Goal: Task Accomplishment & Management: Complete application form

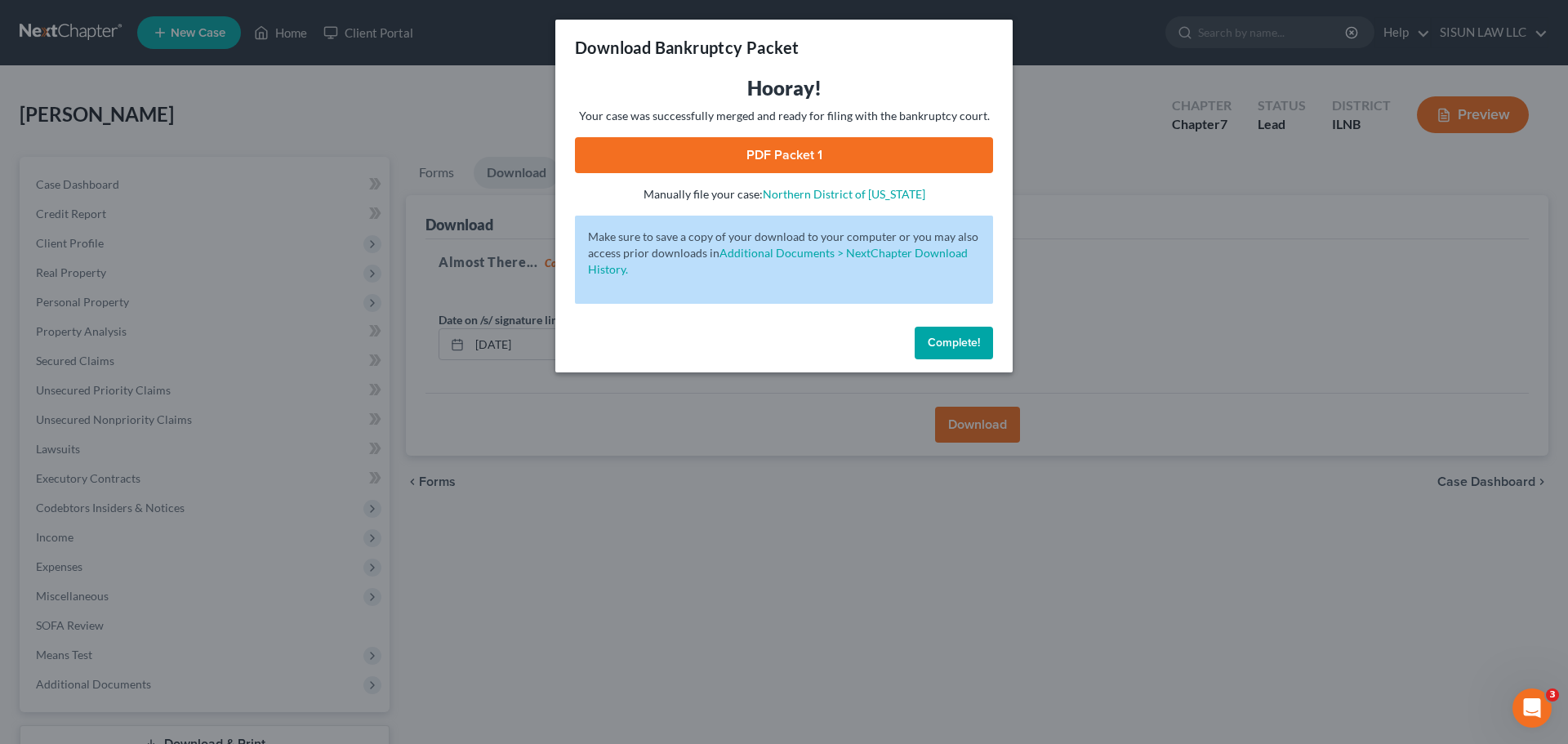
drag, startPoint x: 955, startPoint y: 337, endPoint x: 918, endPoint y: 320, distance: 40.7
click at [954, 337] on span "Complete!" at bounding box center [954, 342] width 52 height 14
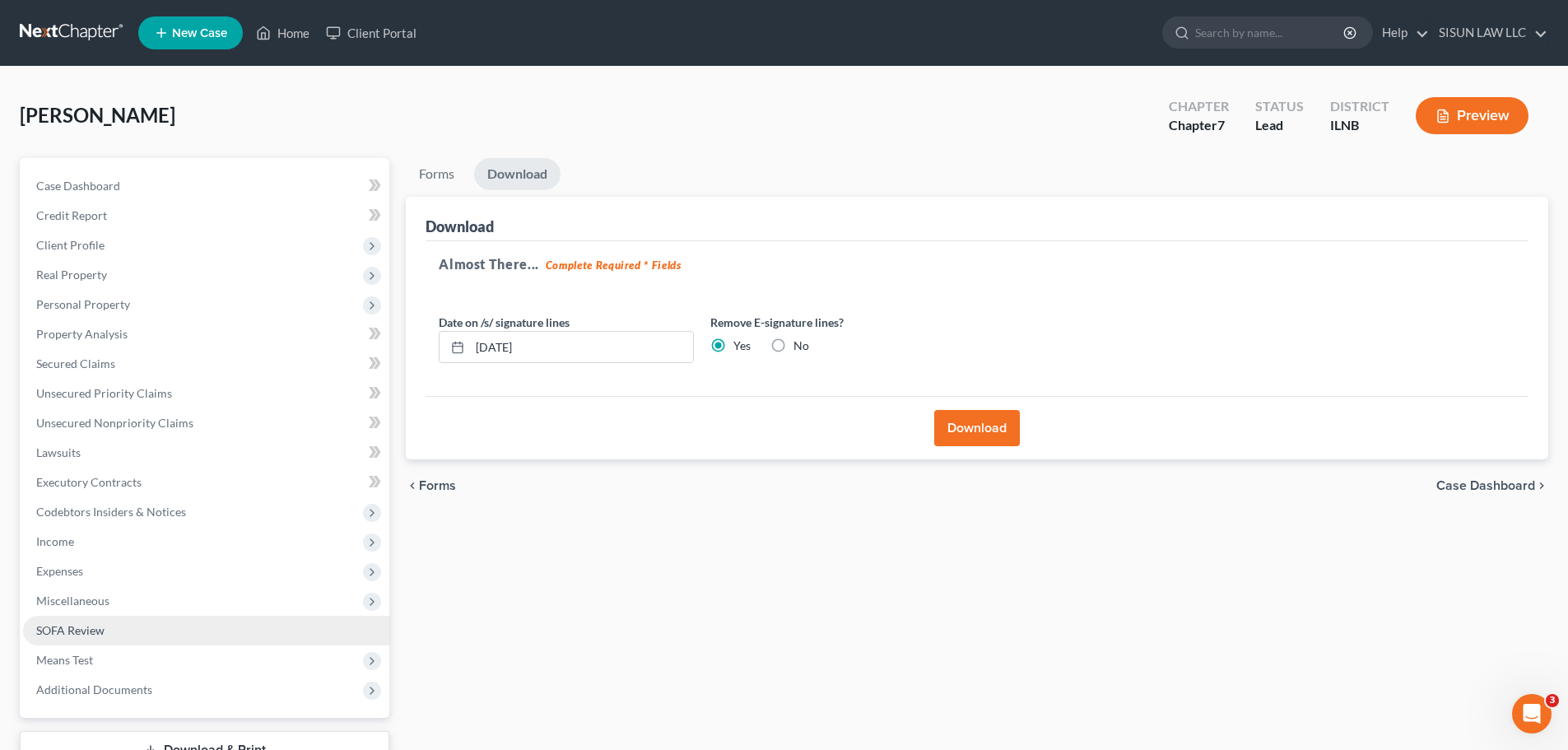
click at [117, 638] on link "SOFA Review" at bounding box center [205, 631] width 366 height 30
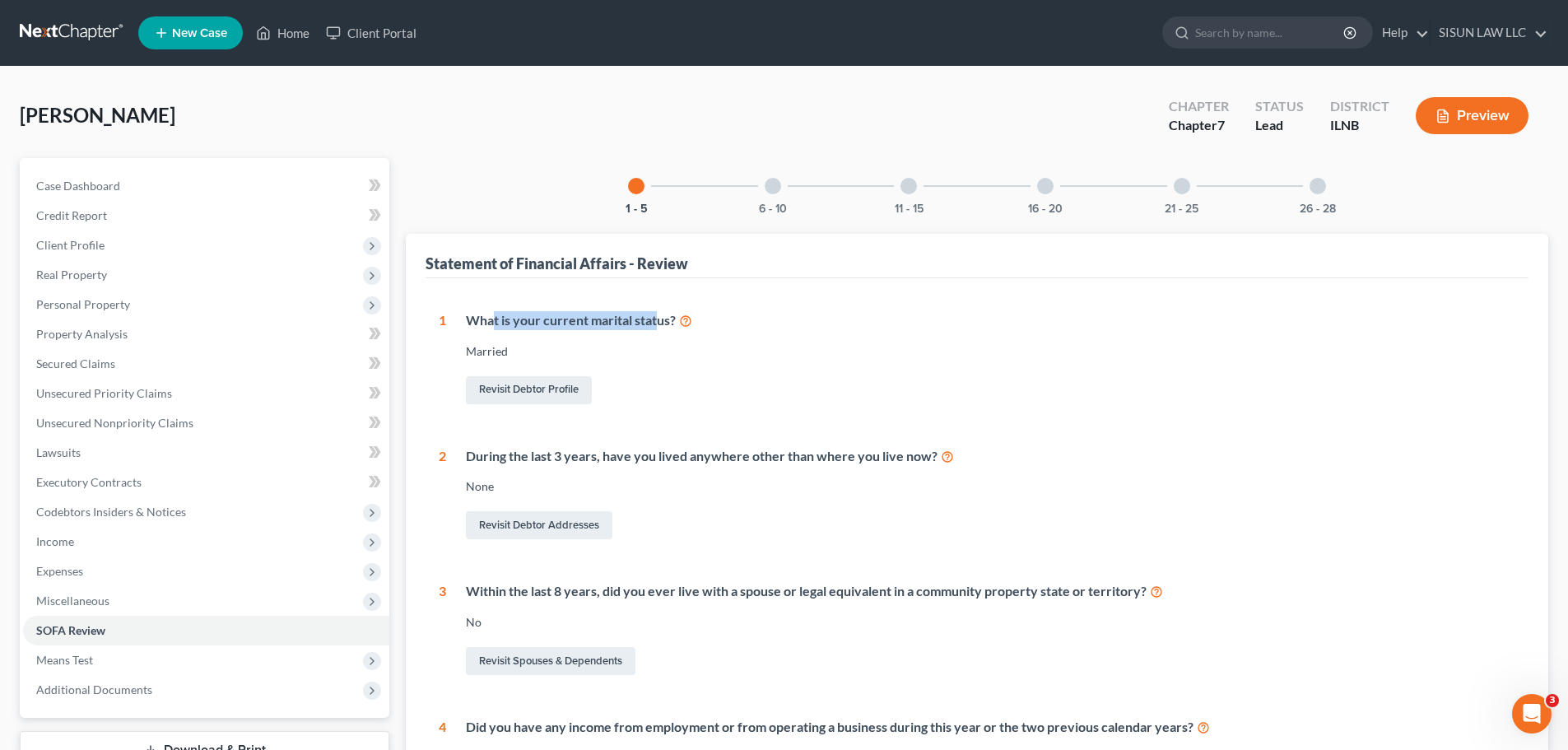
drag, startPoint x: 496, startPoint y: 320, endPoint x: 658, endPoint y: 317, distance: 162.0
click at [658, 317] on div "What is your current marital status?" at bounding box center [990, 321] width 1049 height 19
click at [701, 344] on div "Married" at bounding box center [990, 351] width 1049 height 17
click at [217, 674] on span "Means Test" at bounding box center [205, 660] width 366 height 30
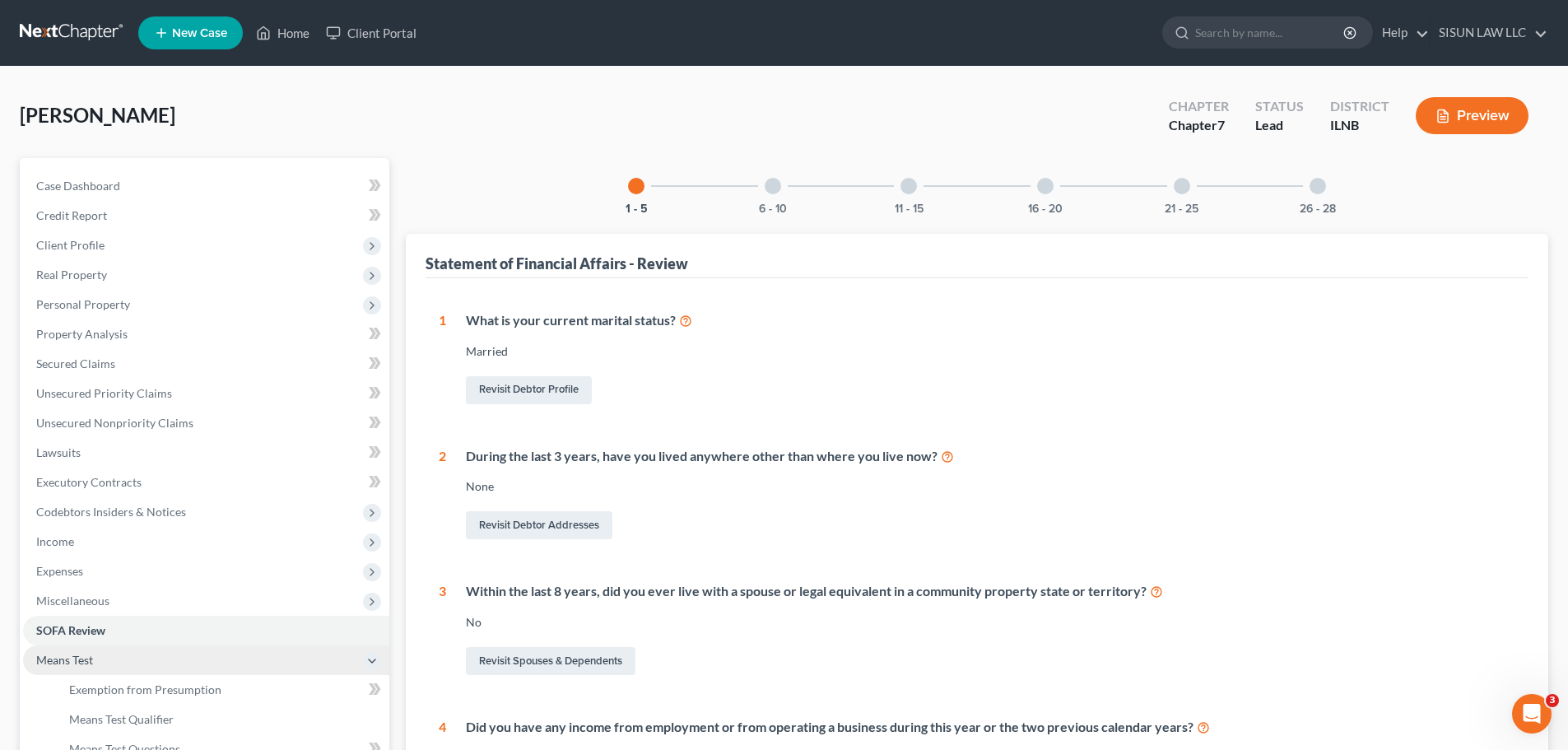
click at [219, 662] on span "Means Test" at bounding box center [205, 660] width 366 height 30
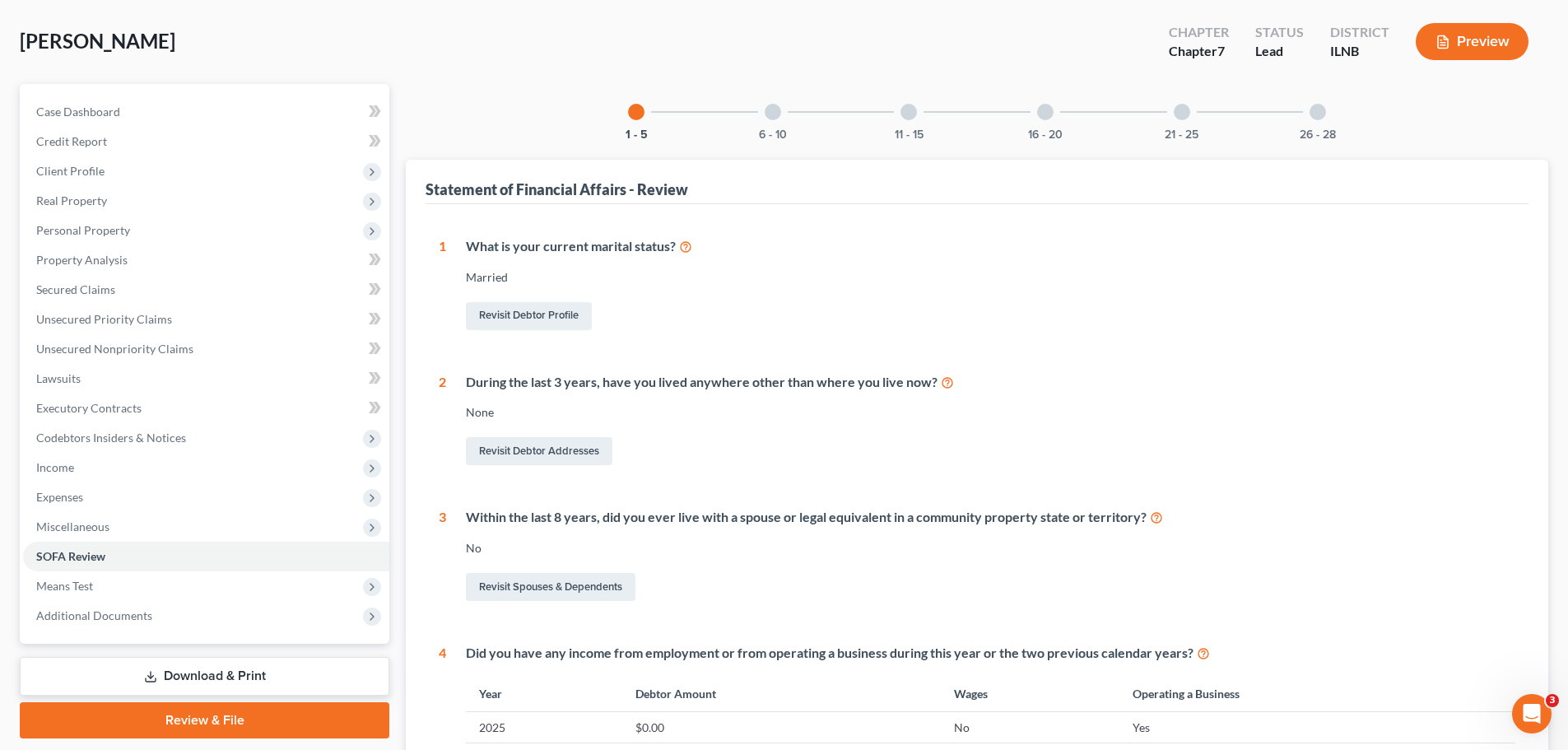
scroll to position [164, 0]
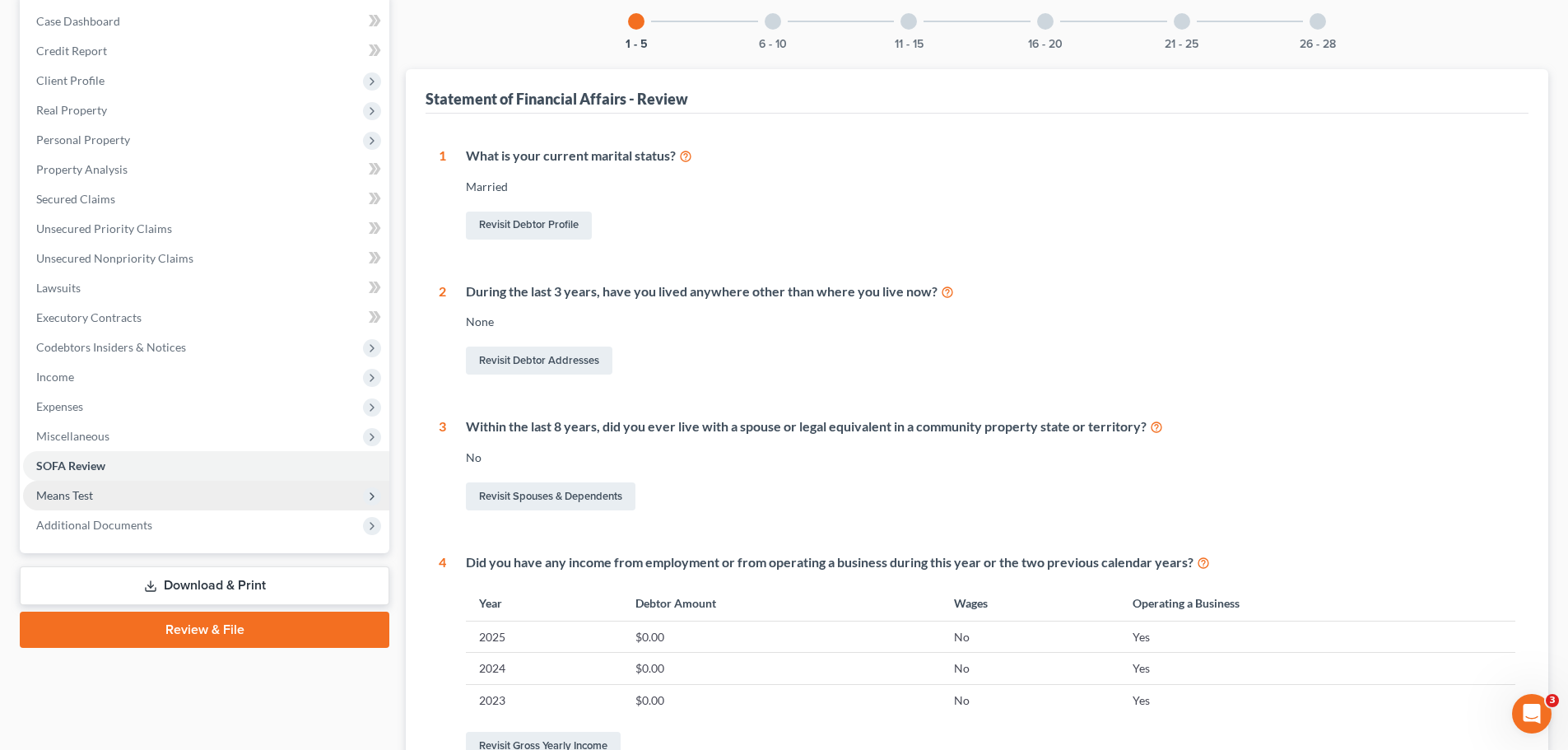
click at [246, 507] on span "Means Test" at bounding box center [205, 495] width 366 height 30
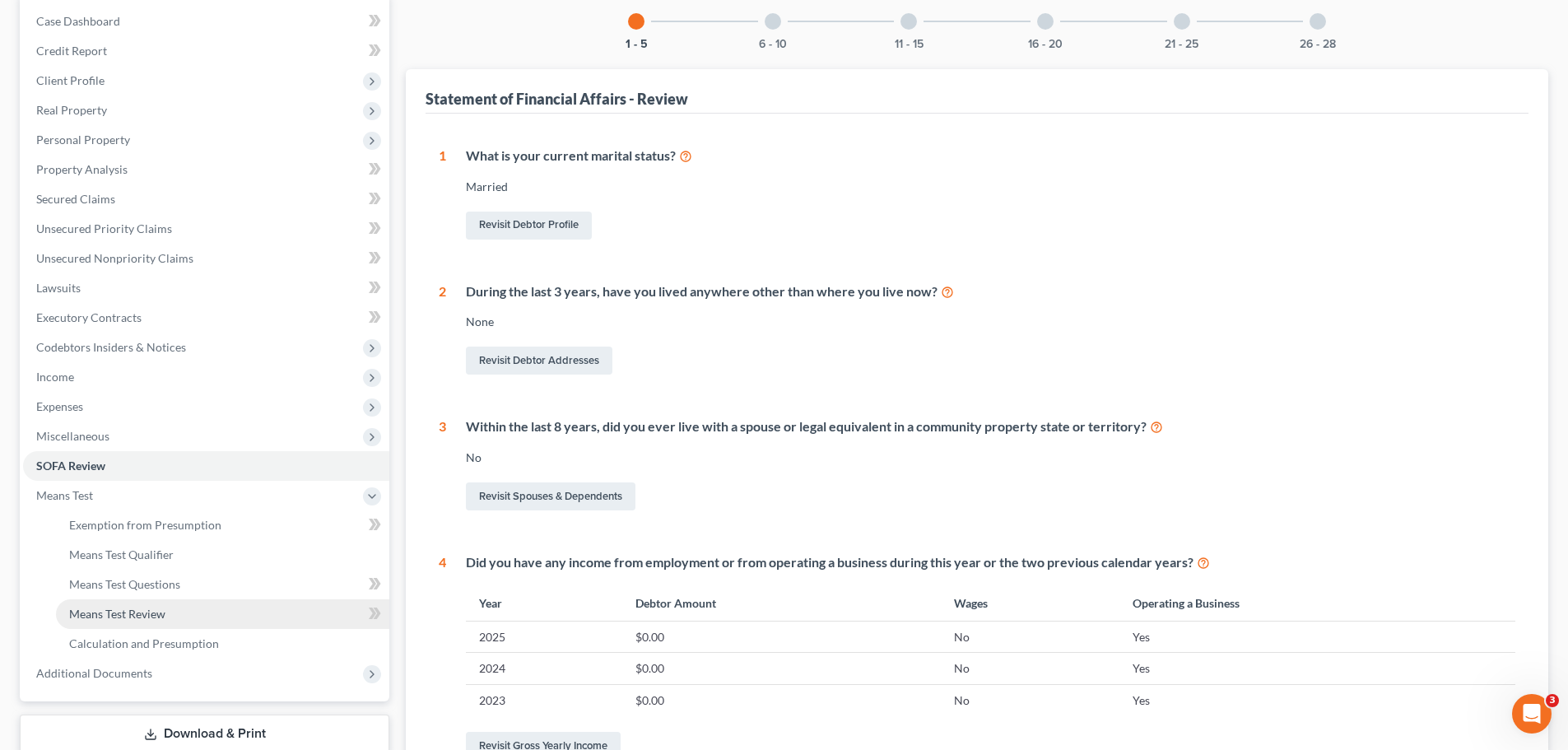
click at [203, 599] on link "Means Test Review" at bounding box center [223, 614] width 334 height 30
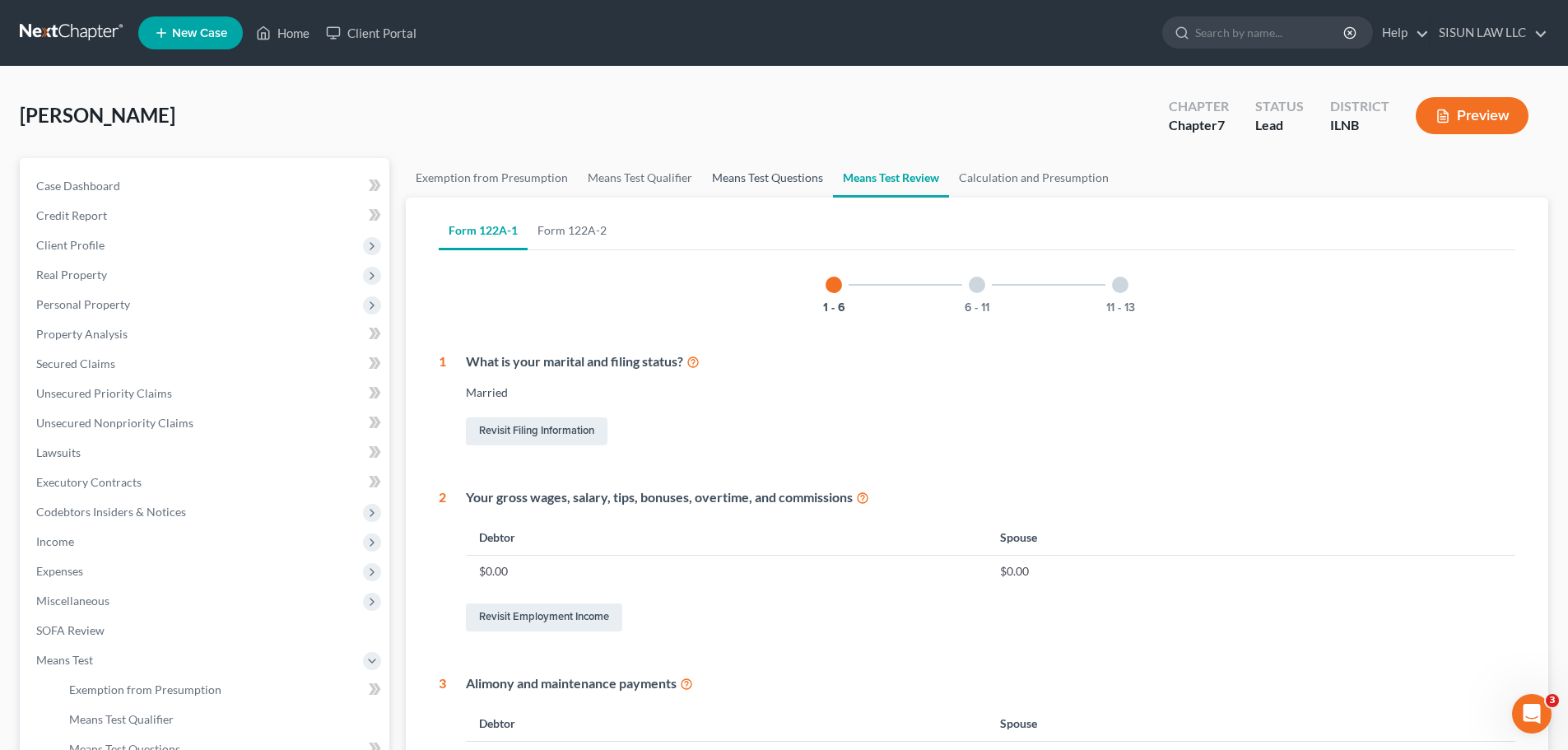
click at [745, 182] on link "Means Test Questions" at bounding box center [767, 177] width 131 height 40
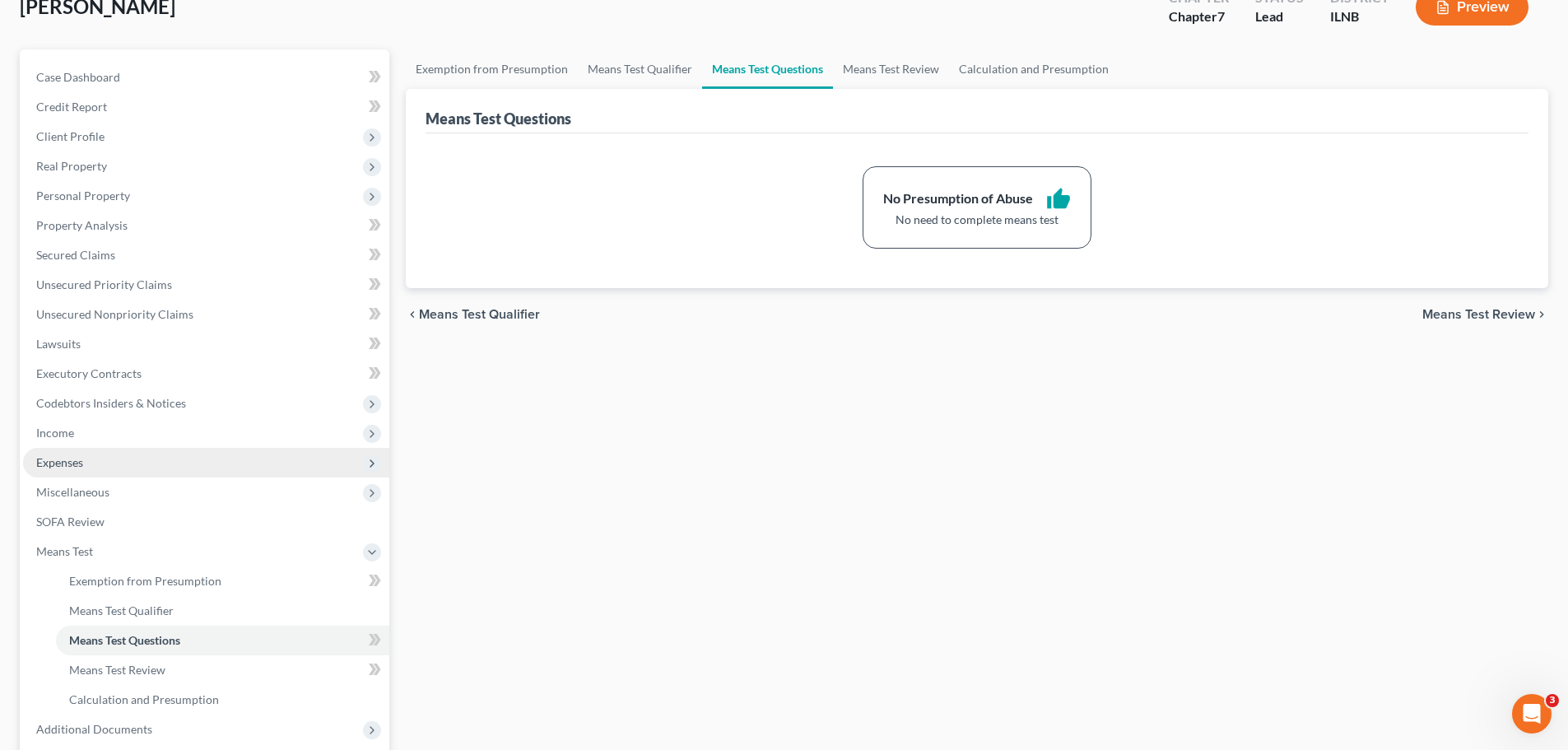
scroll to position [273, 0]
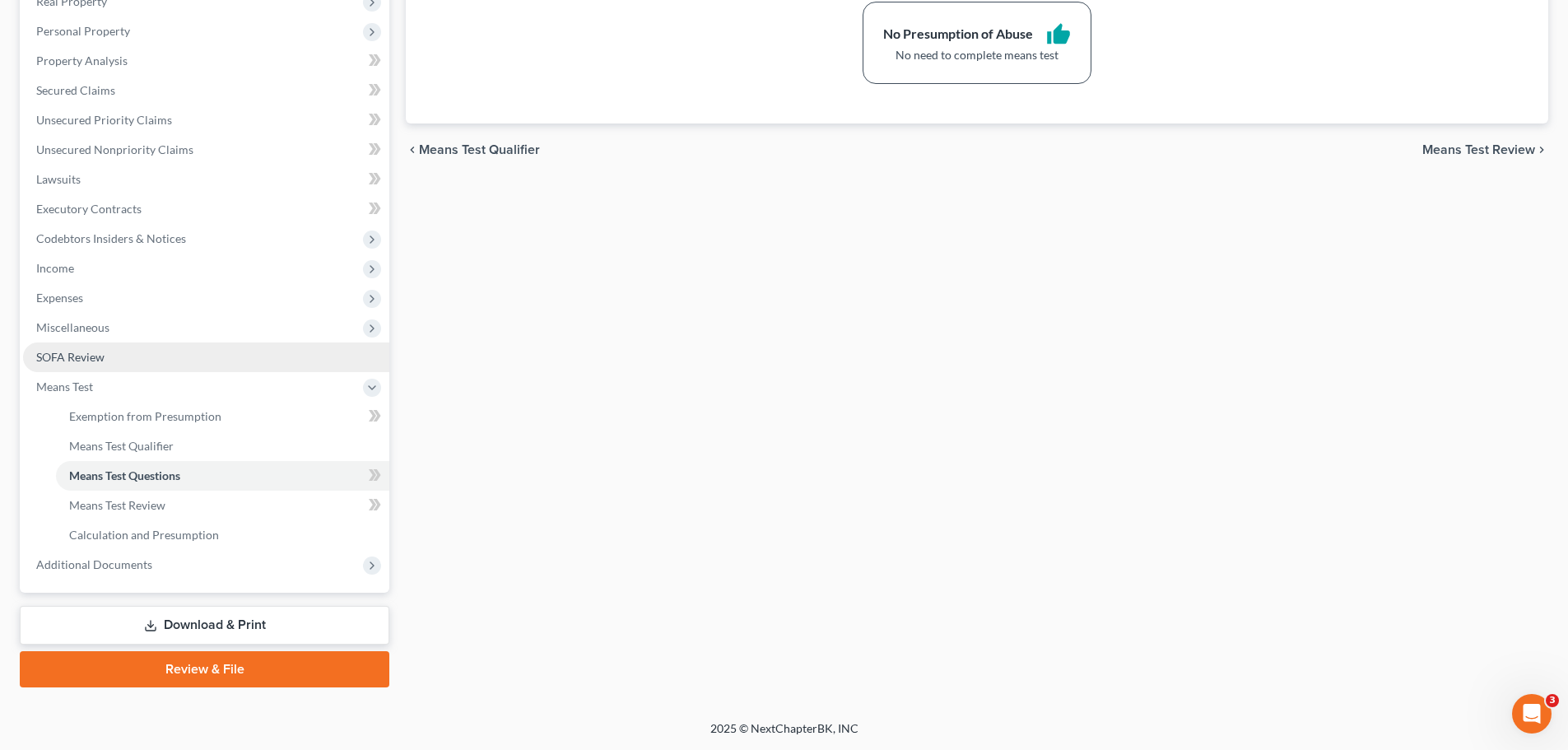
click at [292, 351] on link "SOFA Review" at bounding box center [205, 357] width 366 height 30
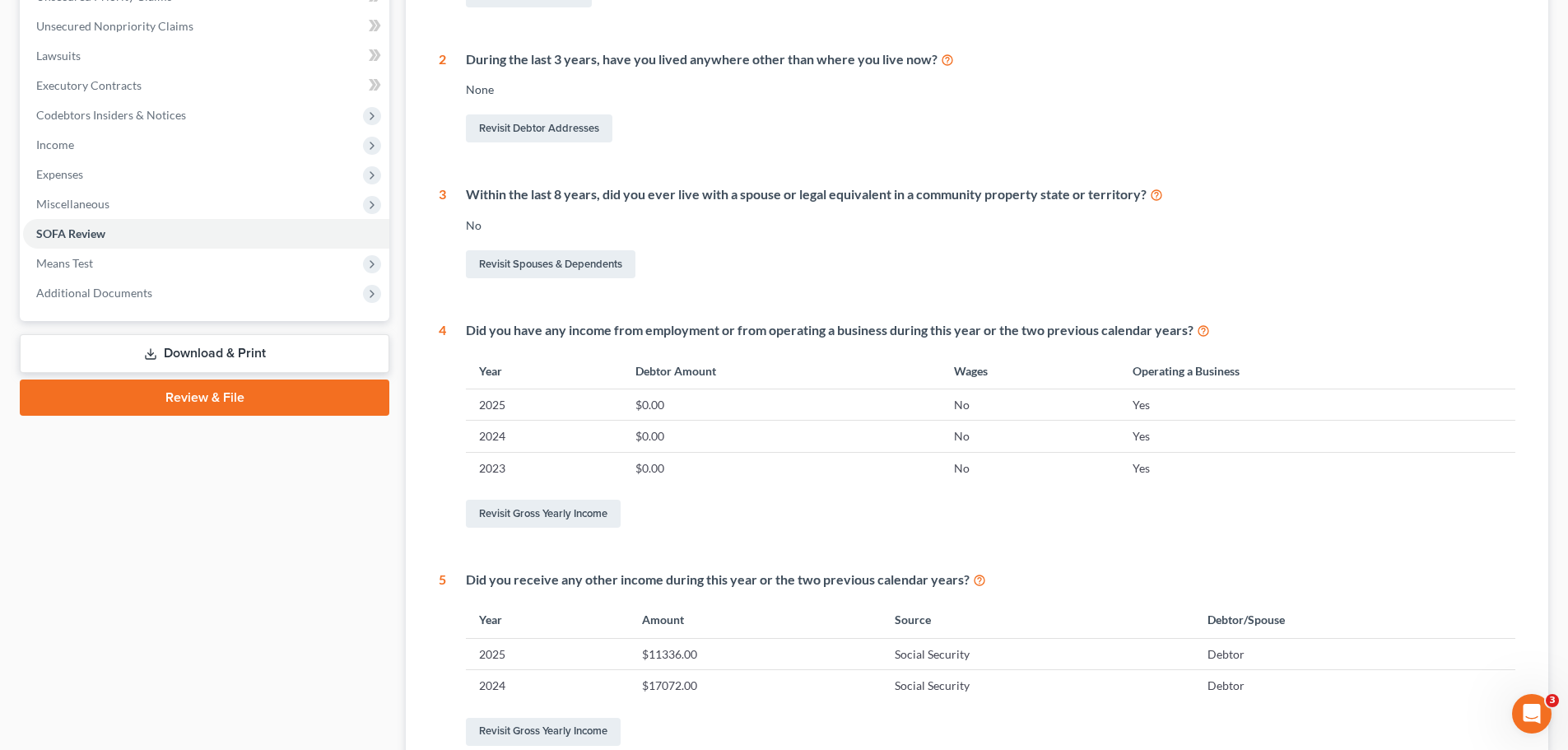
scroll to position [412, 0]
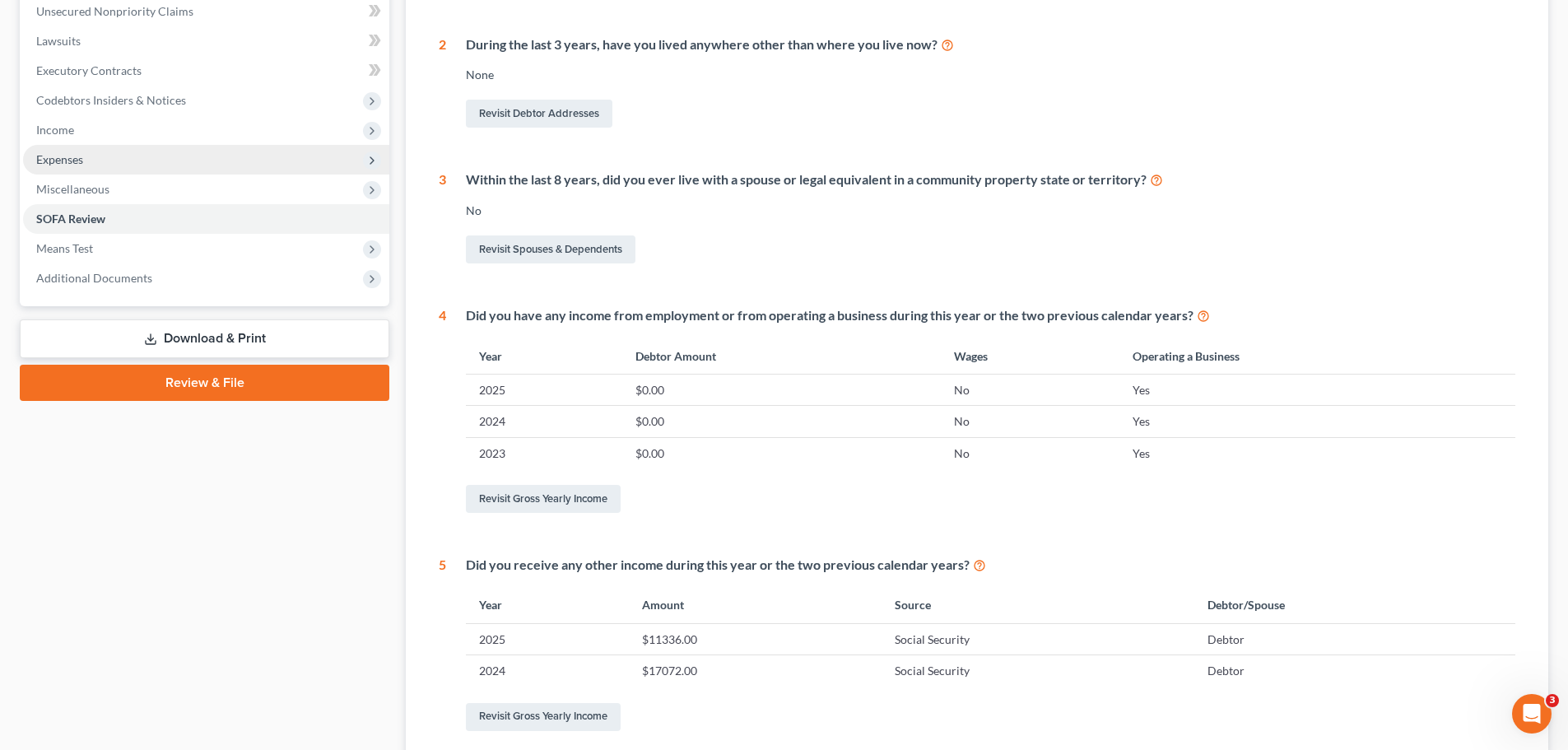
click at [107, 168] on span "Expenses" at bounding box center [205, 160] width 366 height 30
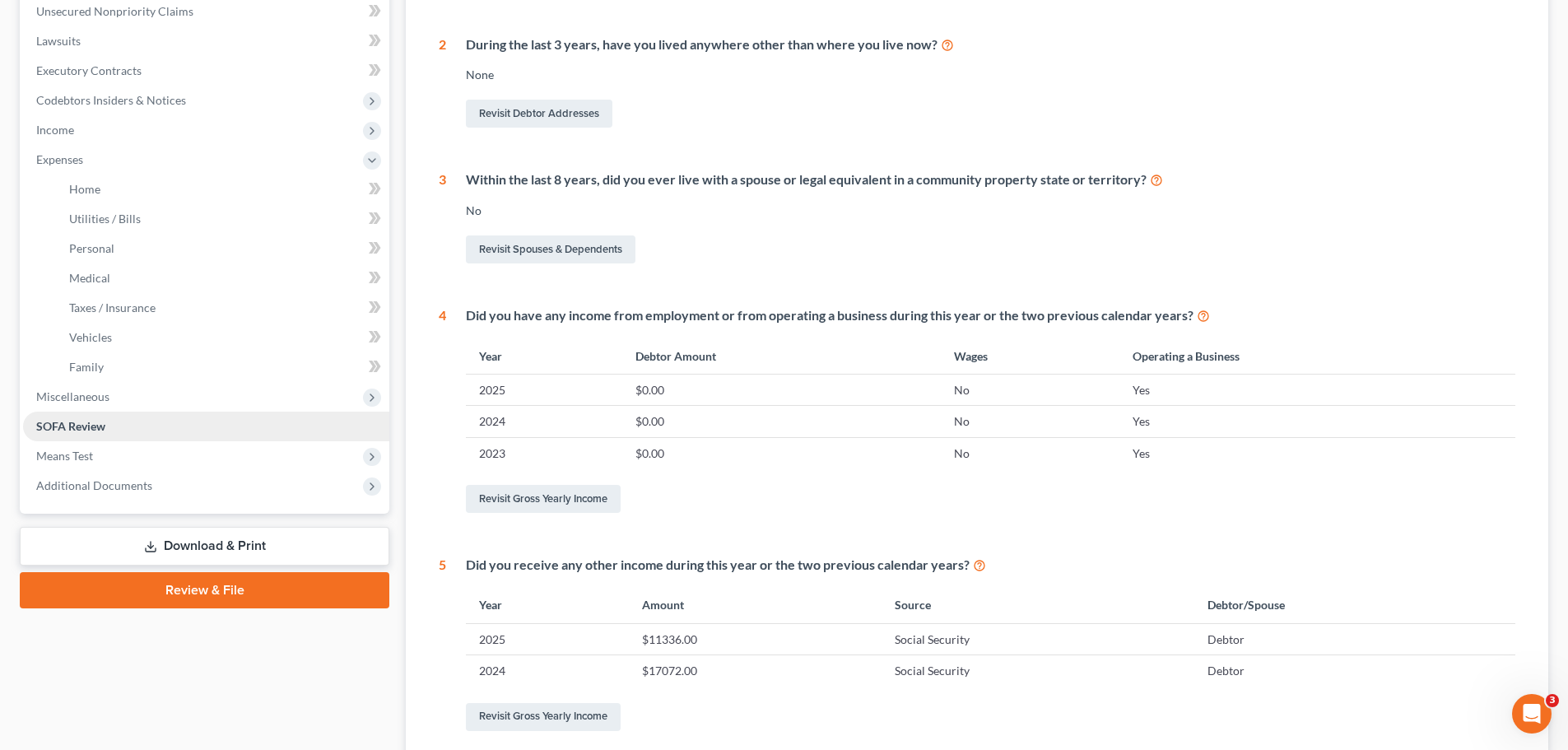
click at [62, 427] on span "SOFA Review" at bounding box center [70, 426] width 69 height 14
drag, startPoint x: 813, startPoint y: 388, endPoint x: 710, endPoint y: 284, distance: 146.4
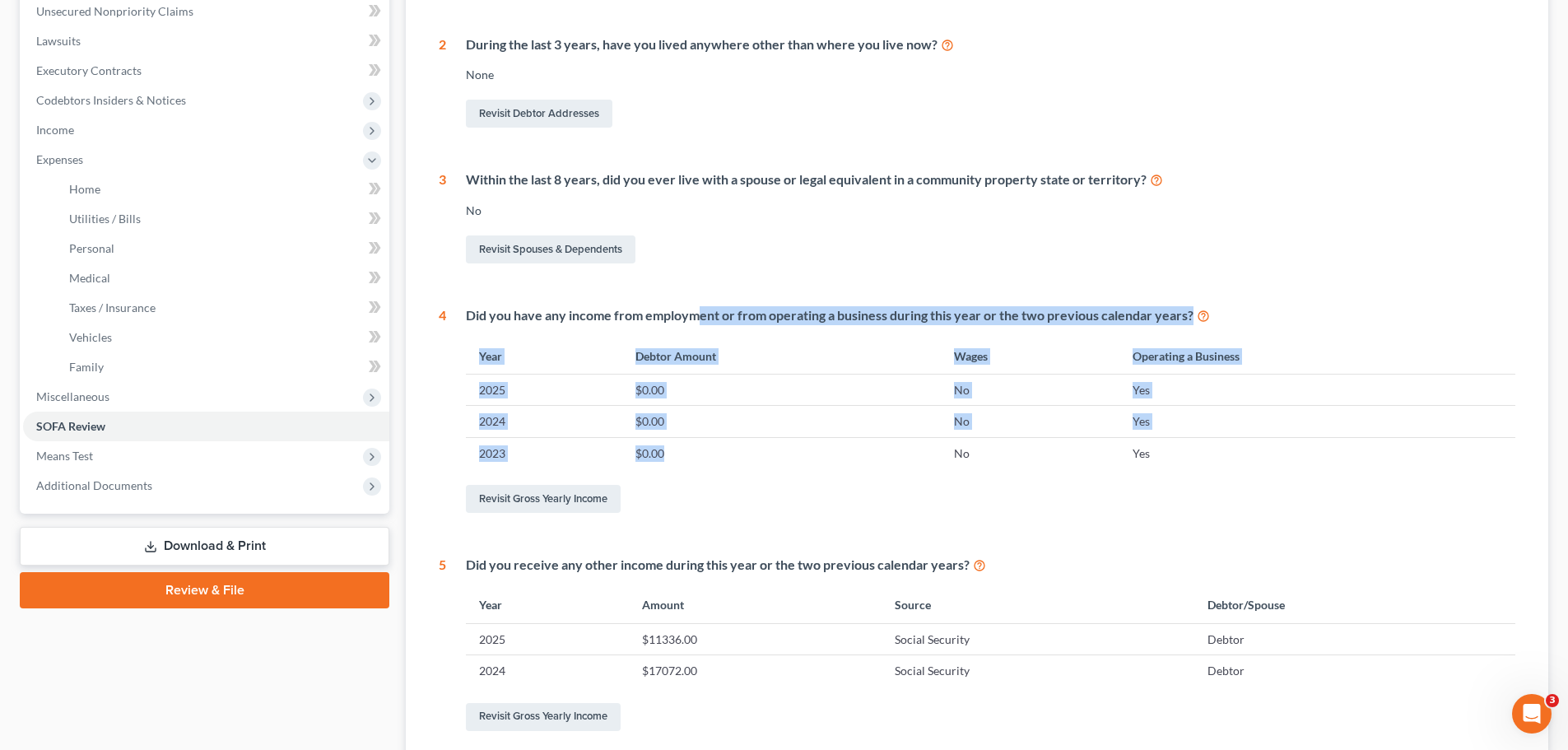
drag, startPoint x: 710, startPoint y: 284, endPoint x: 690, endPoint y: 442, distance: 159.3
click at [690, 442] on div "1 What is your current marital status? [DEMOGRAPHIC_DATA] Revisit Debtor Profil…" at bounding box center [977, 317] width 1076 height 835
click at [690, 442] on td "$0.00" at bounding box center [781, 453] width 318 height 32
drag, startPoint x: 673, startPoint y: 432, endPoint x: 1331, endPoint y: 447, distance: 658.2
click at [1331, 447] on div "Did you have any income from employment or from operating a business during thi…" at bounding box center [981, 411] width 1069 height 210
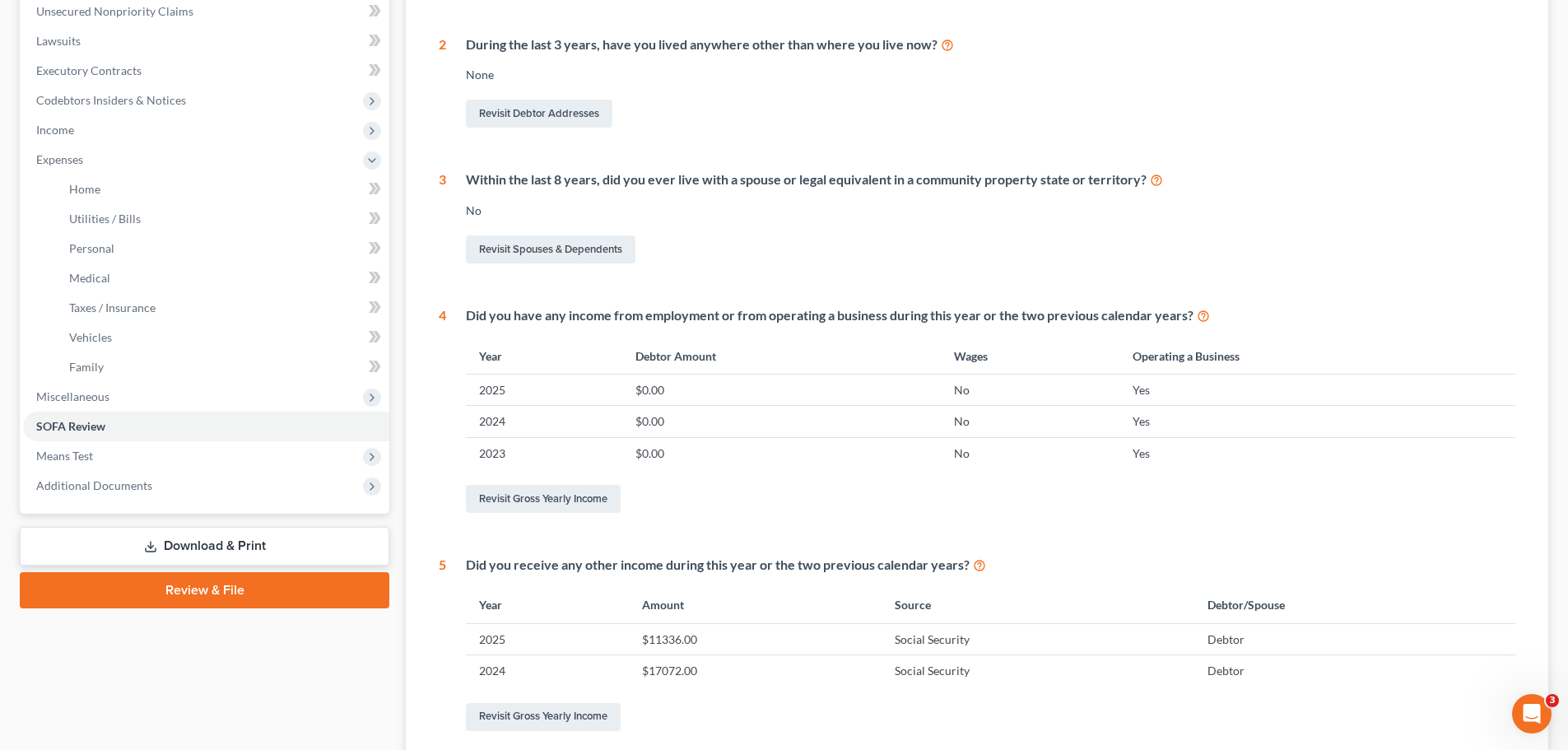
click at [1357, 496] on div "Revisit Gross Yearly Income" at bounding box center [990, 498] width 1049 height 34
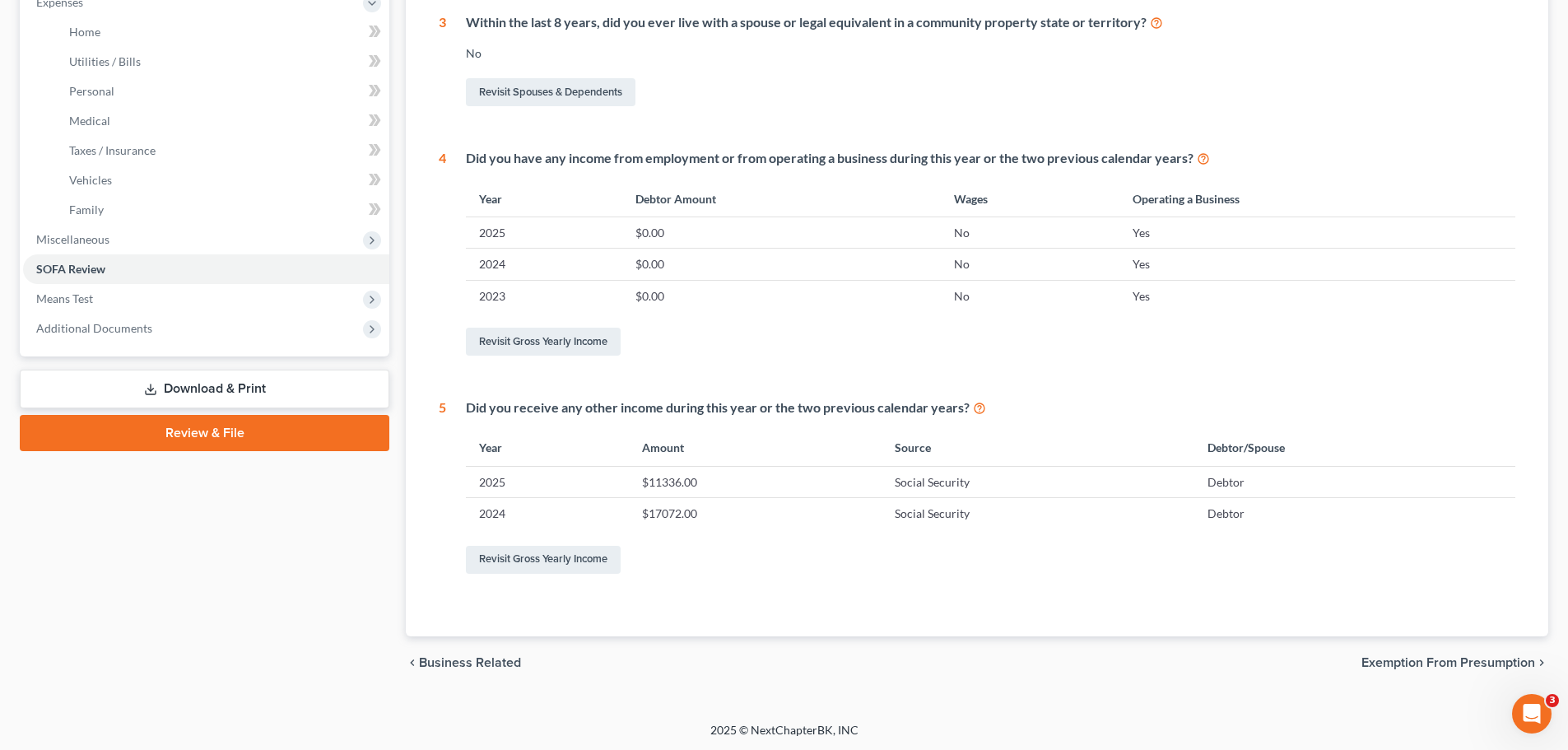
scroll to position [571, 0]
drag, startPoint x: 476, startPoint y: 480, endPoint x: 802, endPoint y: 475, distance: 326.0
click at [802, 475] on tr "2025 $11336.00 Social Security Debtor" at bounding box center [990, 480] width 1049 height 32
click at [793, 479] on td "$11336.00" at bounding box center [754, 480] width 252 height 32
drag, startPoint x: 663, startPoint y: 482, endPoint x: 694, endPoint y: 480, distance: 31.1
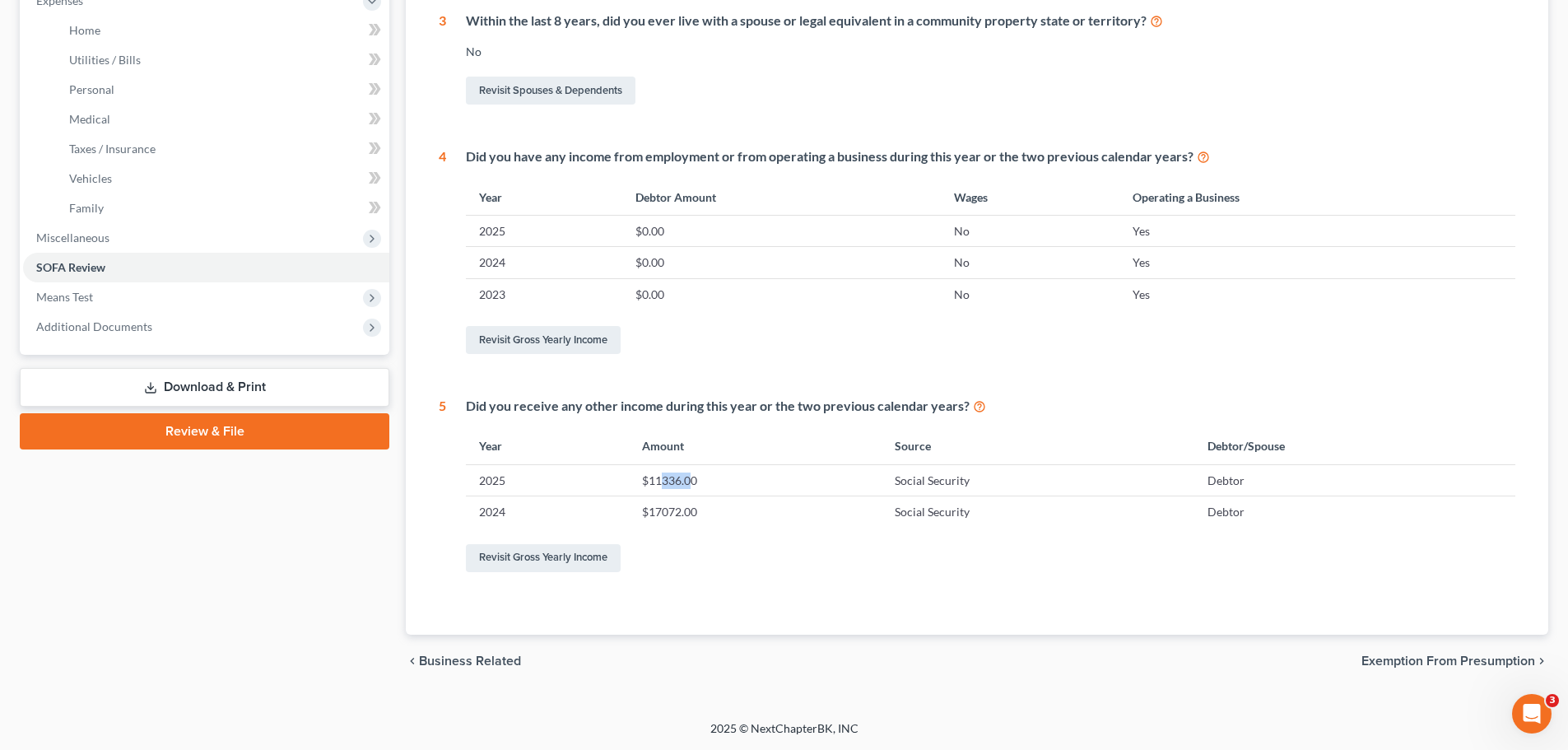
click at [694, 480] on td "$11336.00" at bounding box center [754, 480] width 252 height 32
drag, startPoint x: 661, startPoint y: 510, endPoint x: 689, endPoint y: 510, distance: 28.0
click at [689, 510] on td "$17072.00" at bounding box center [754, 512] width 252 height 32
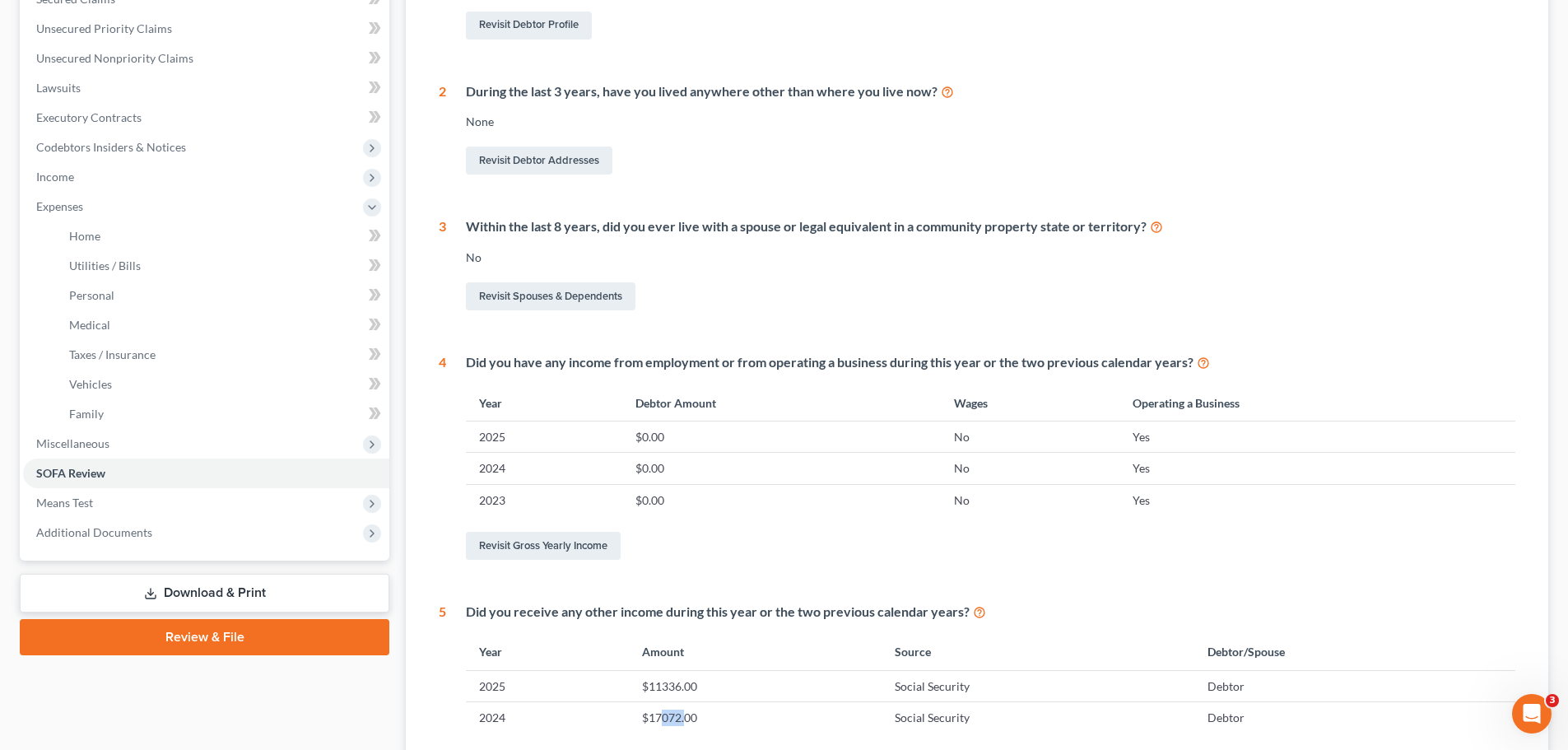
scroll to position [323, 0]
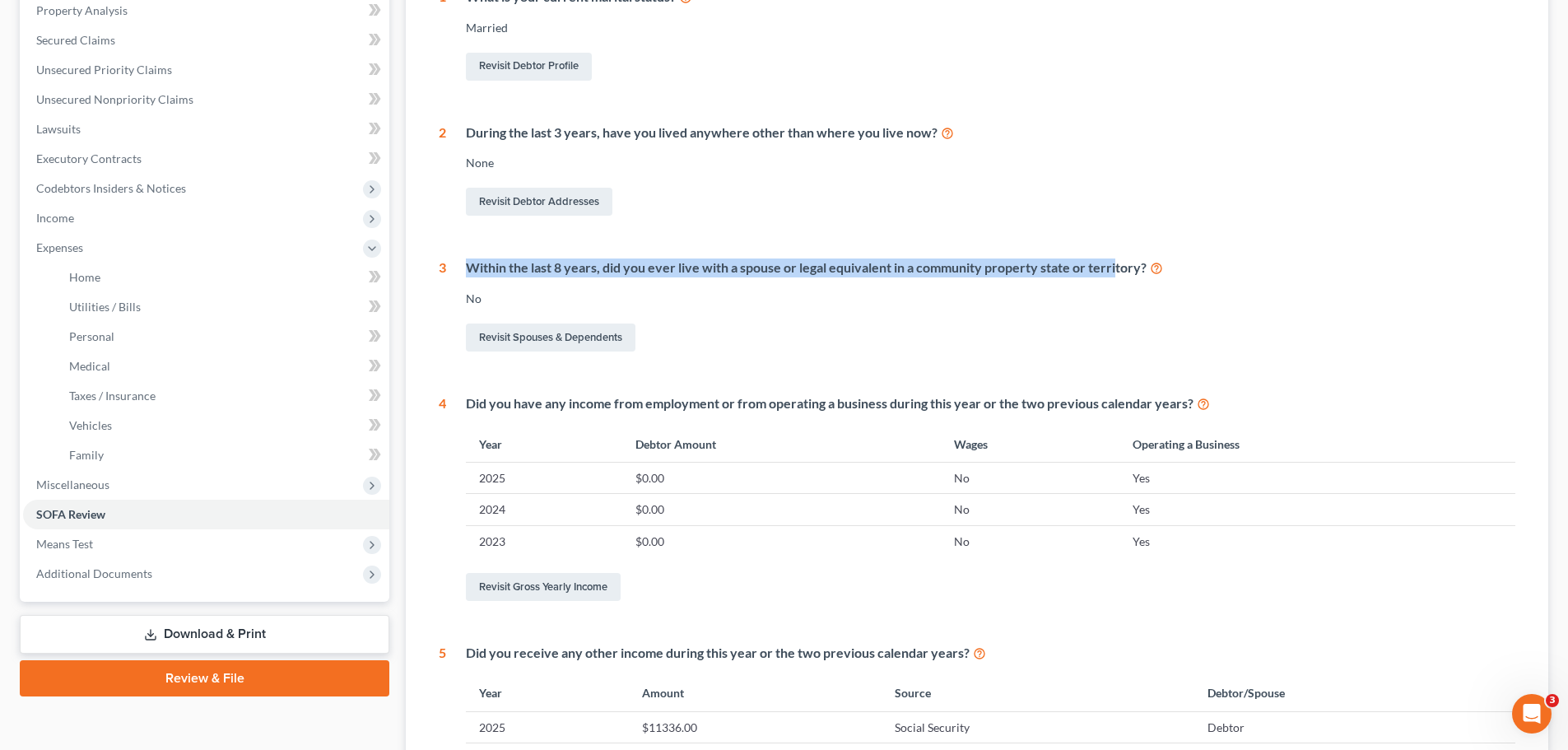
drag, startPoint x: 465, startPoint y: 271, endPoint x: 1115, endPoint y: 267, distance: 650.0
click at [1115, 267] on div "Within the last 8 years, did you ever live with a spouse or legal equivalent in…" at bounding box center [981, 306] width 1069 height 97
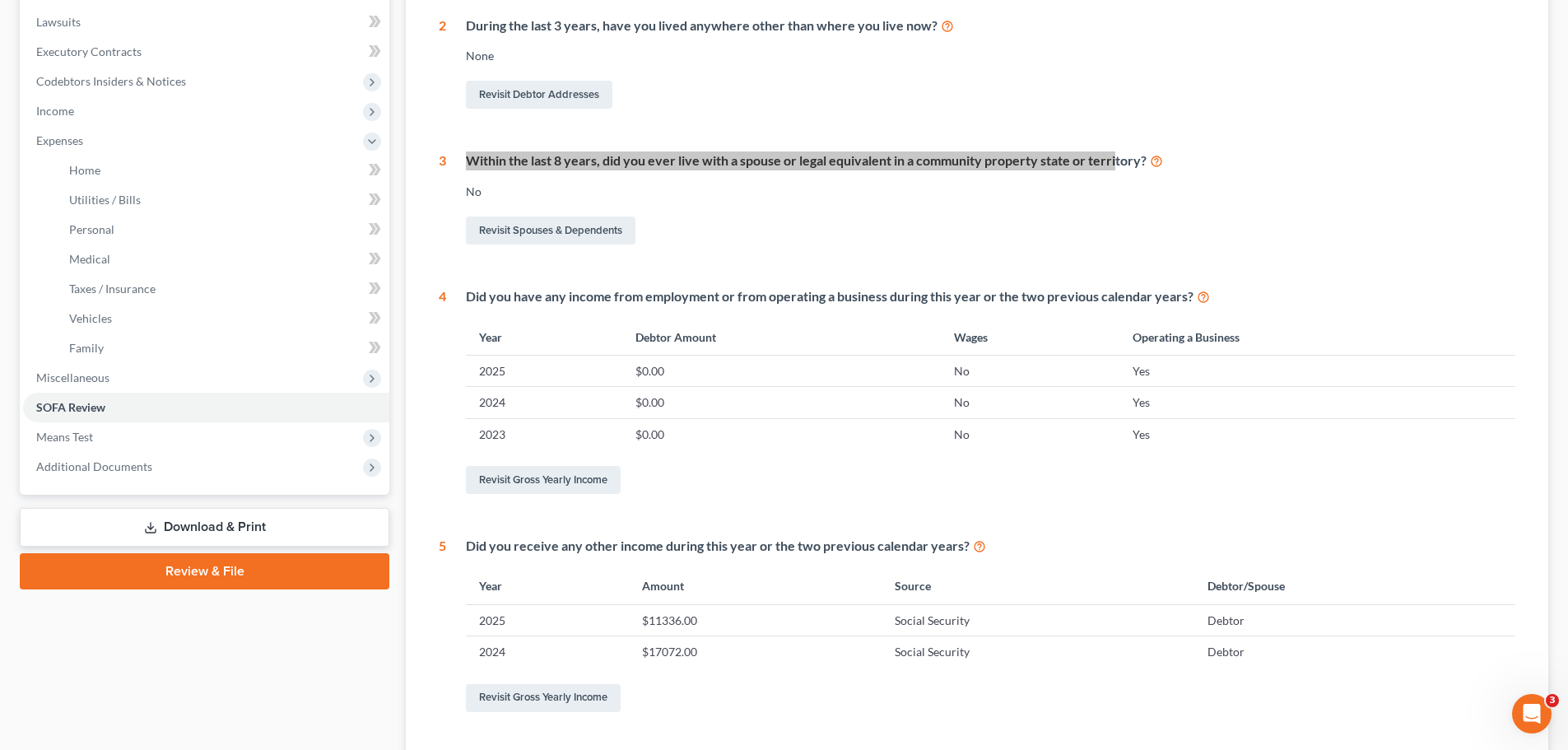
scroll to position [494, 0]
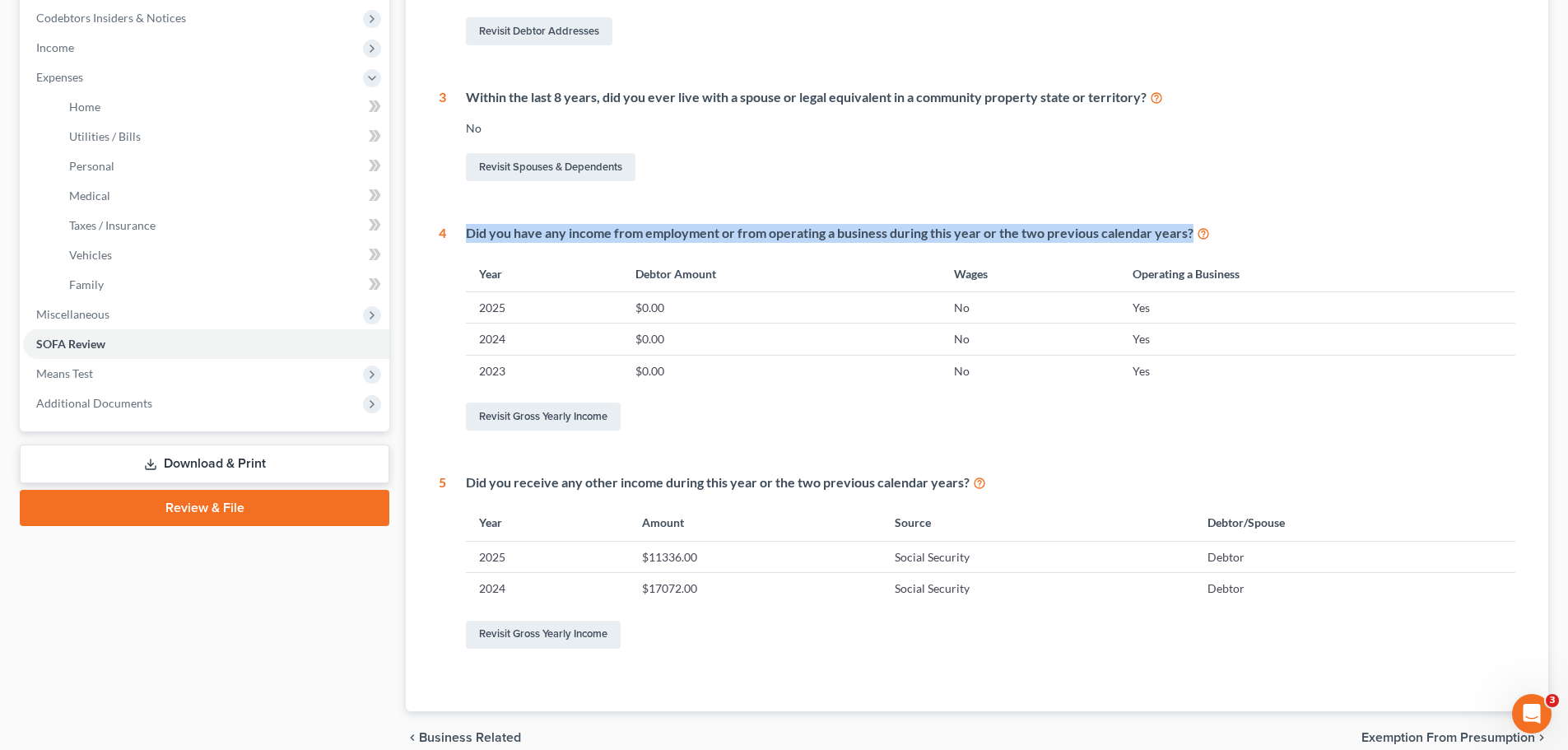
drag, startPoint x: 467, startPoint y: 236, endPoint x: 1192, endPoint y: 225, distance: 725.1
click at [1192, 225] on div "Did you have any income from employment or from operating a business during thi…" at bounding box center [990, 234] width 1049 height 19
copy div "Did you have any income from employment or from operating a business during thi…"
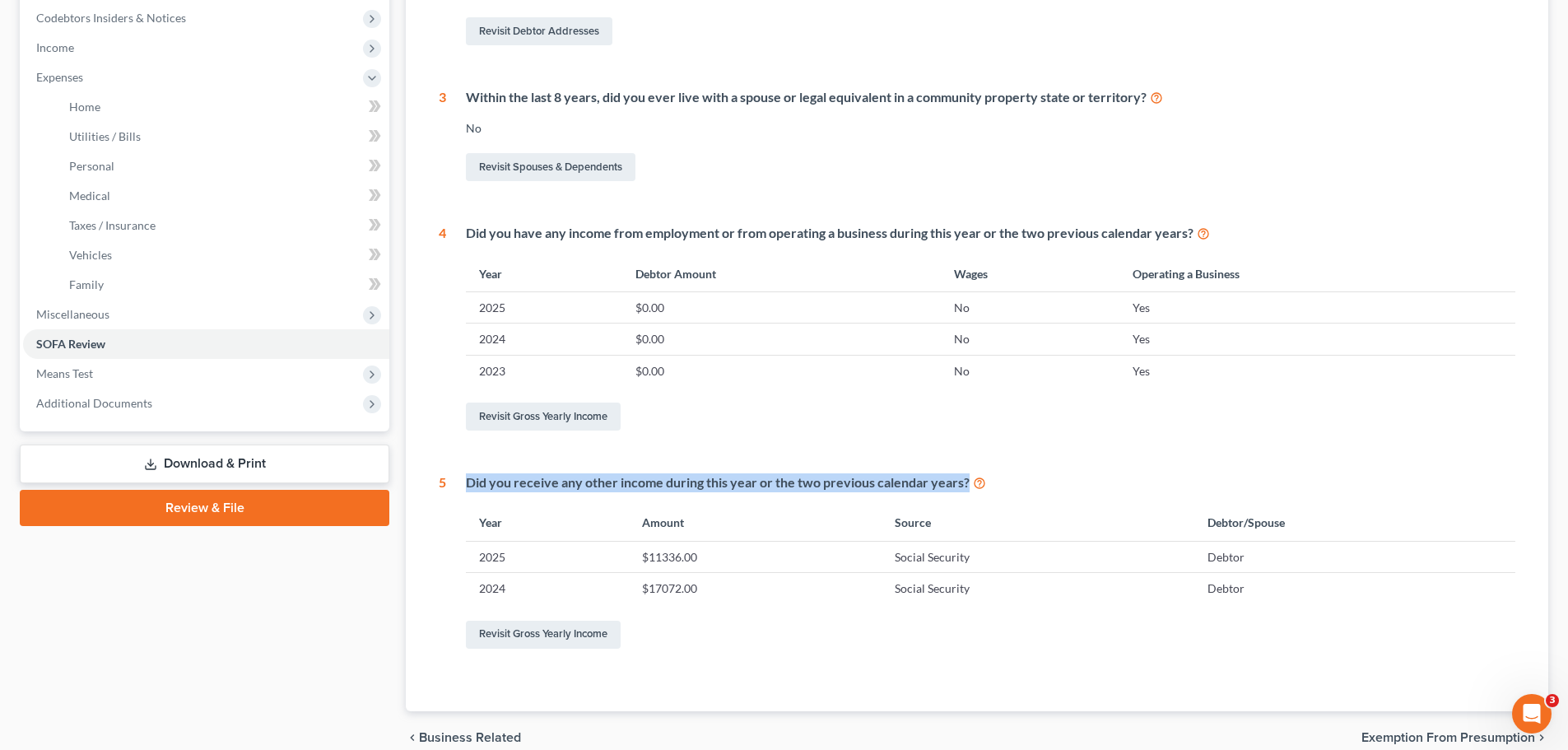
drag, startPoint x: 481, startPoint y: 484, endPoint x: 982, endPoint y: 486, distance: 501.0
click at [982, 486] on div "Did you receive any other income during this year or the two previous calendar …" at bounding box center [990, 483] width 1049 height 19
copy div "Did you receive any other income during this year or the two previous calendar …"
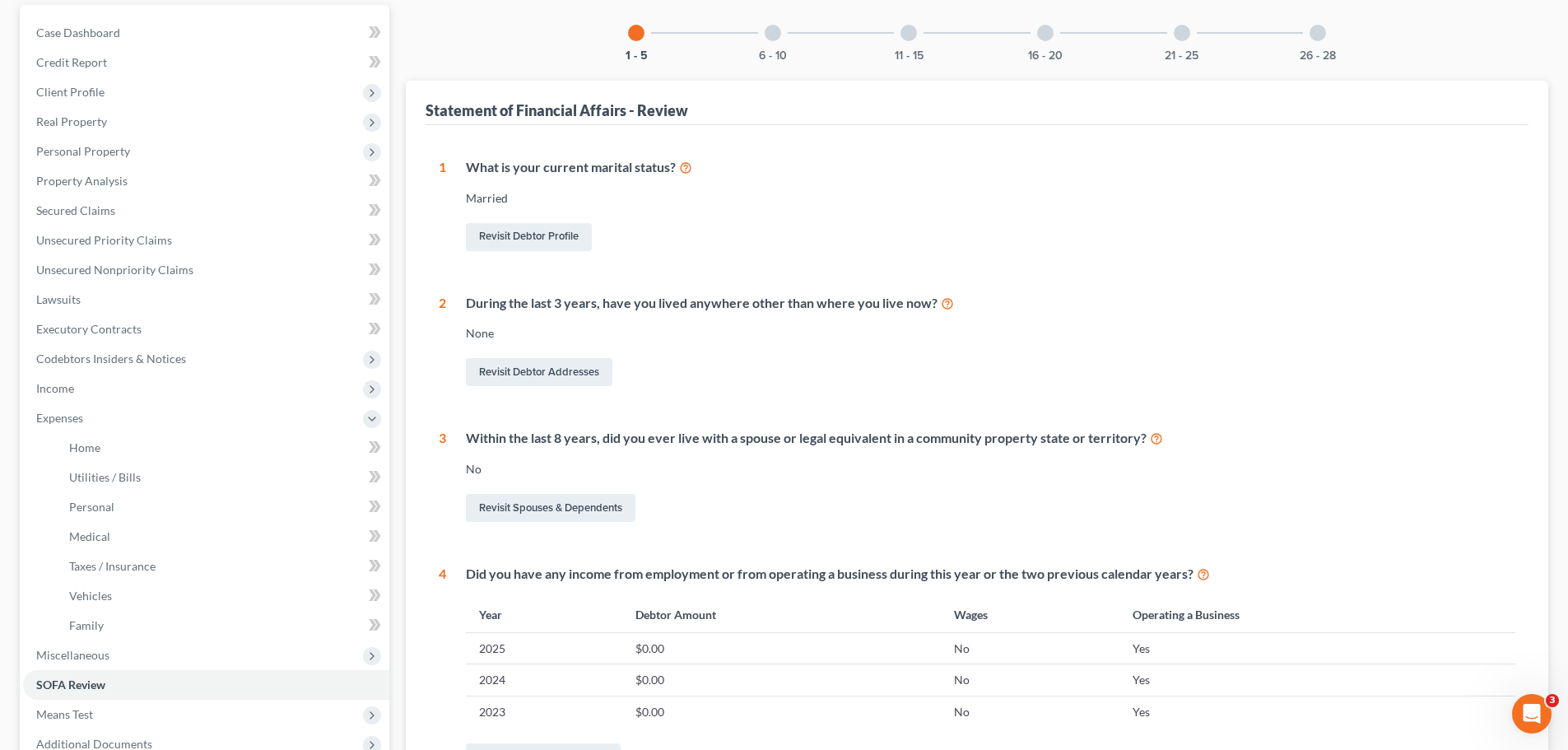
scroll to position [0, 0]
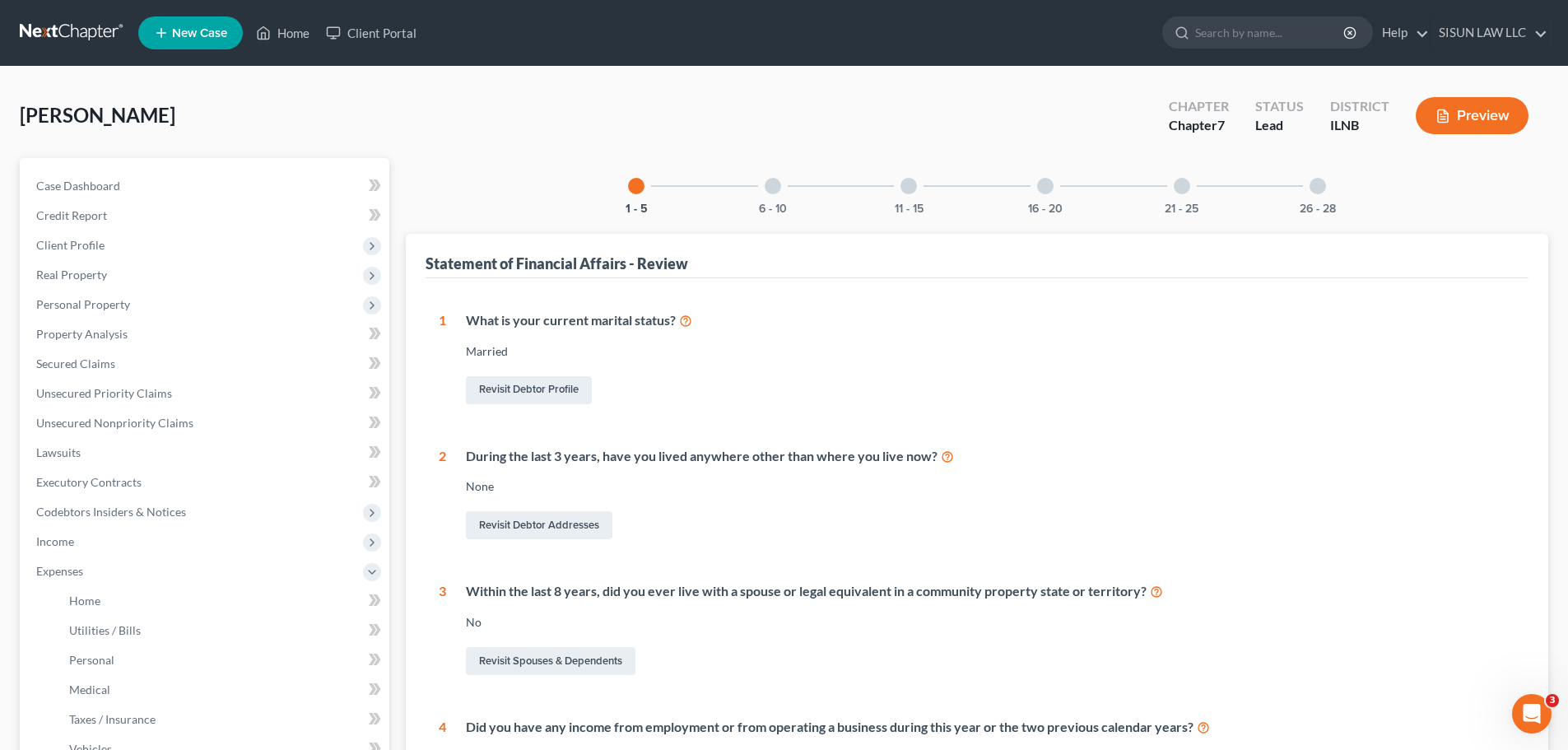
click at [769, 188] on div at bounding box center [773, 185] width 17 height 17
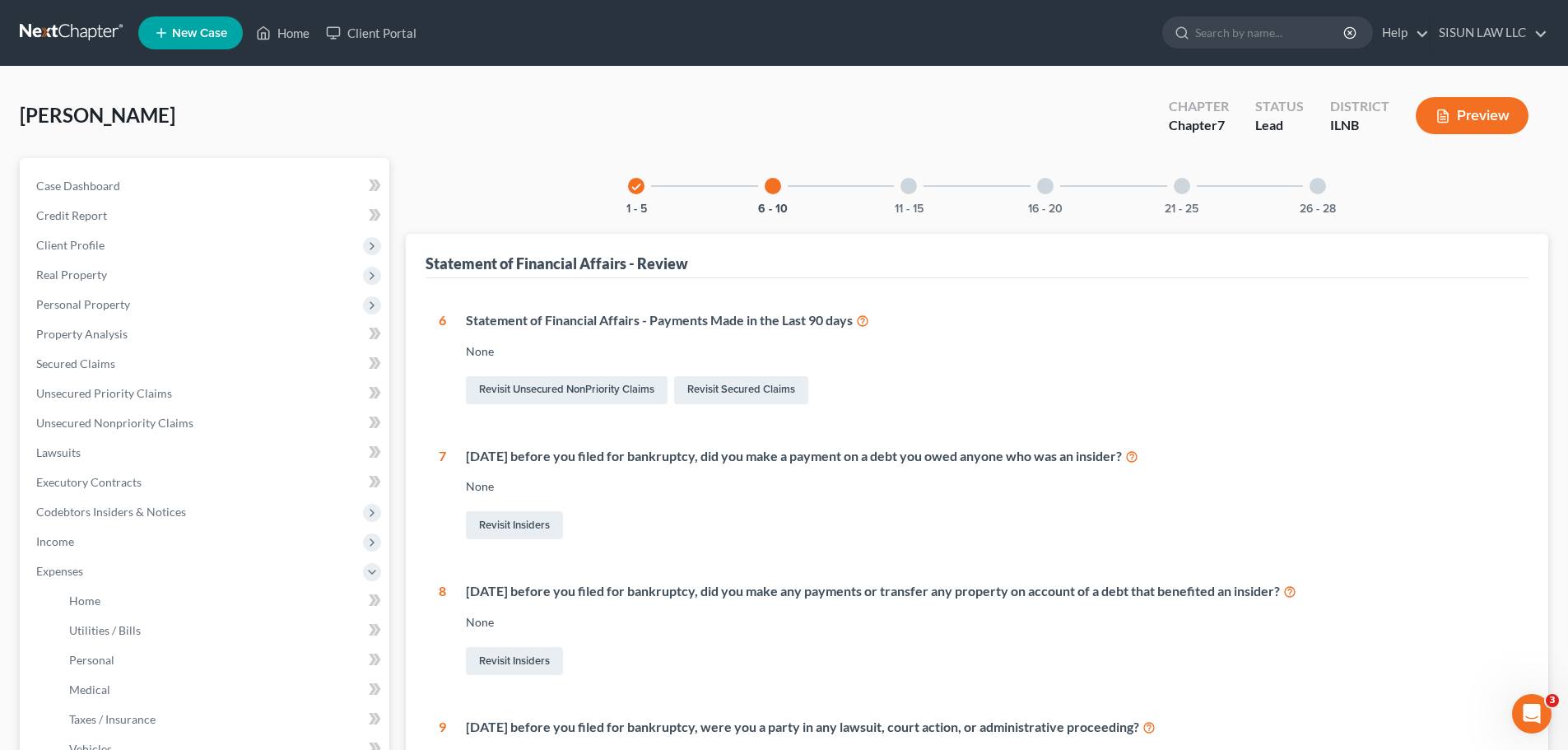
click at [1530, 494] on div "Statement of Financial Affairs - Review 1 What is your current marital status? …" at bounding box center [976, 663] width 1142 height 859
drag, startPoint x: 657, startPoint y: 326, endPoint x: 728, endPoint y: 328, distance: 71.0
click at [744, 322] on div "Statement of Financial Affairs - Payments Made in the Last 90 days" at bounding box center [990, 321] width 1049 height 19
click at [640, 400] on link "Revisit Unsecured NonPriority Claims" at bounding box center [567, 390] width 202 height 28
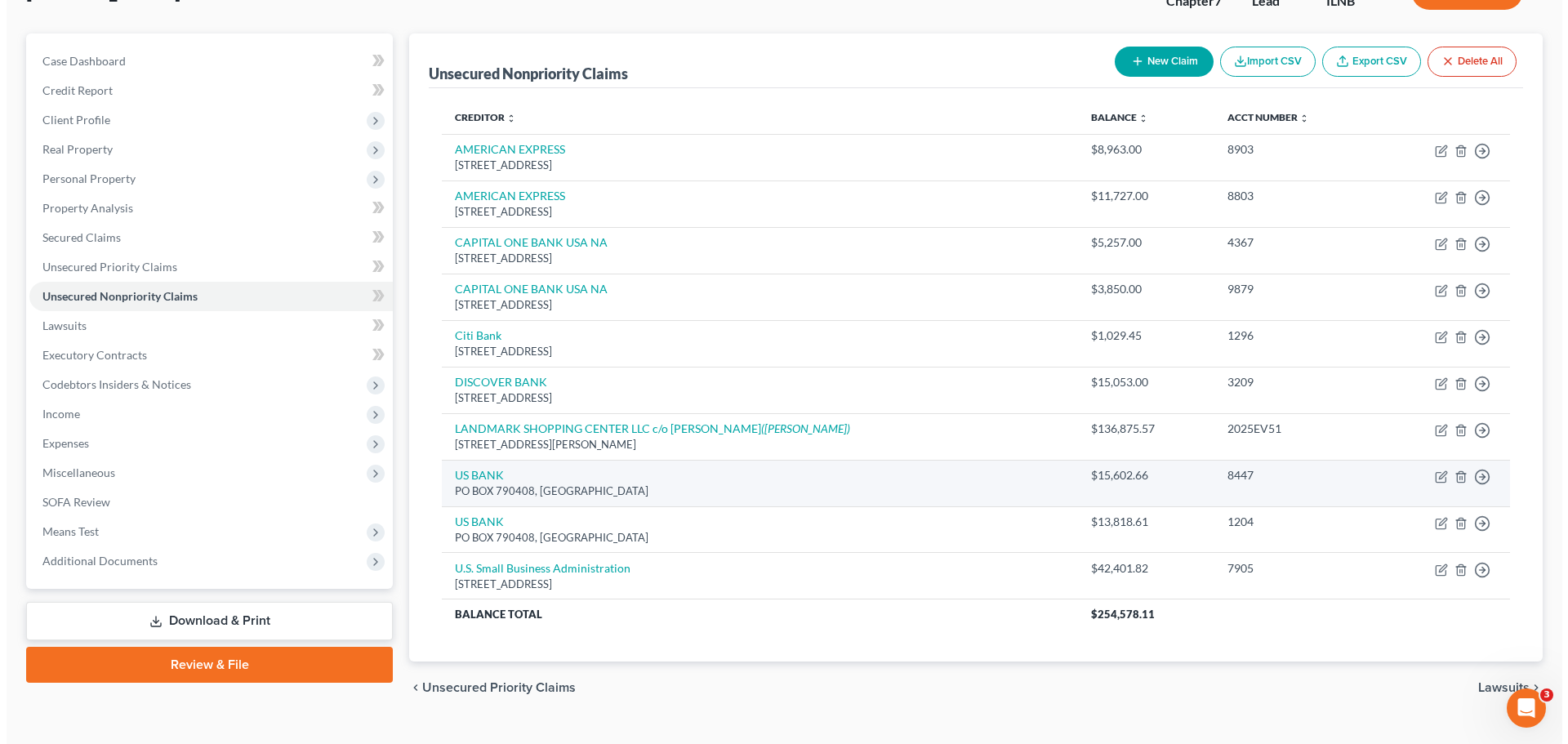
scroll to position [155, 0]
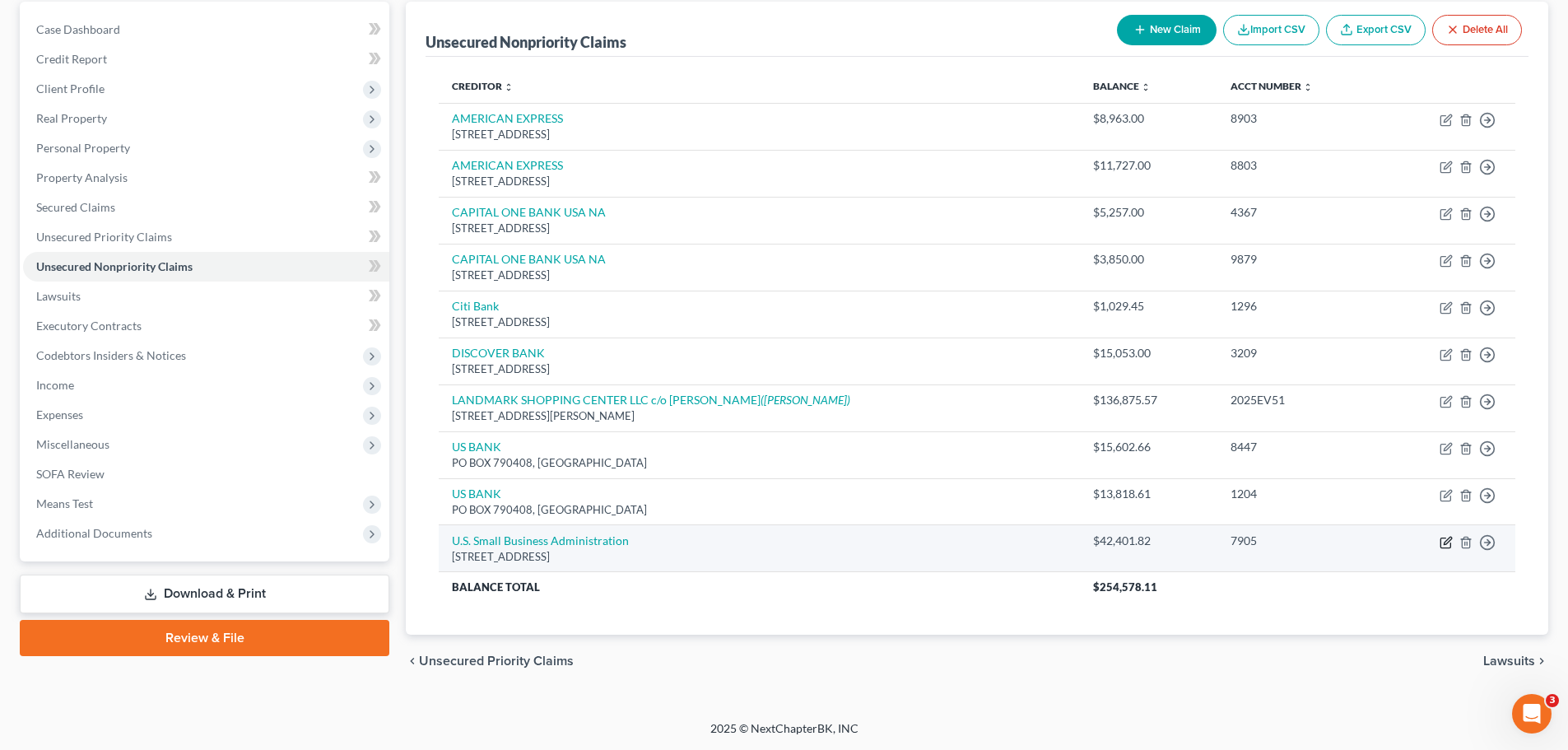
click at [1447, 541] on icon "button" at bounding box center [1446, 542] width 13 height 13
select select "0"
select select "14"
select select "0"
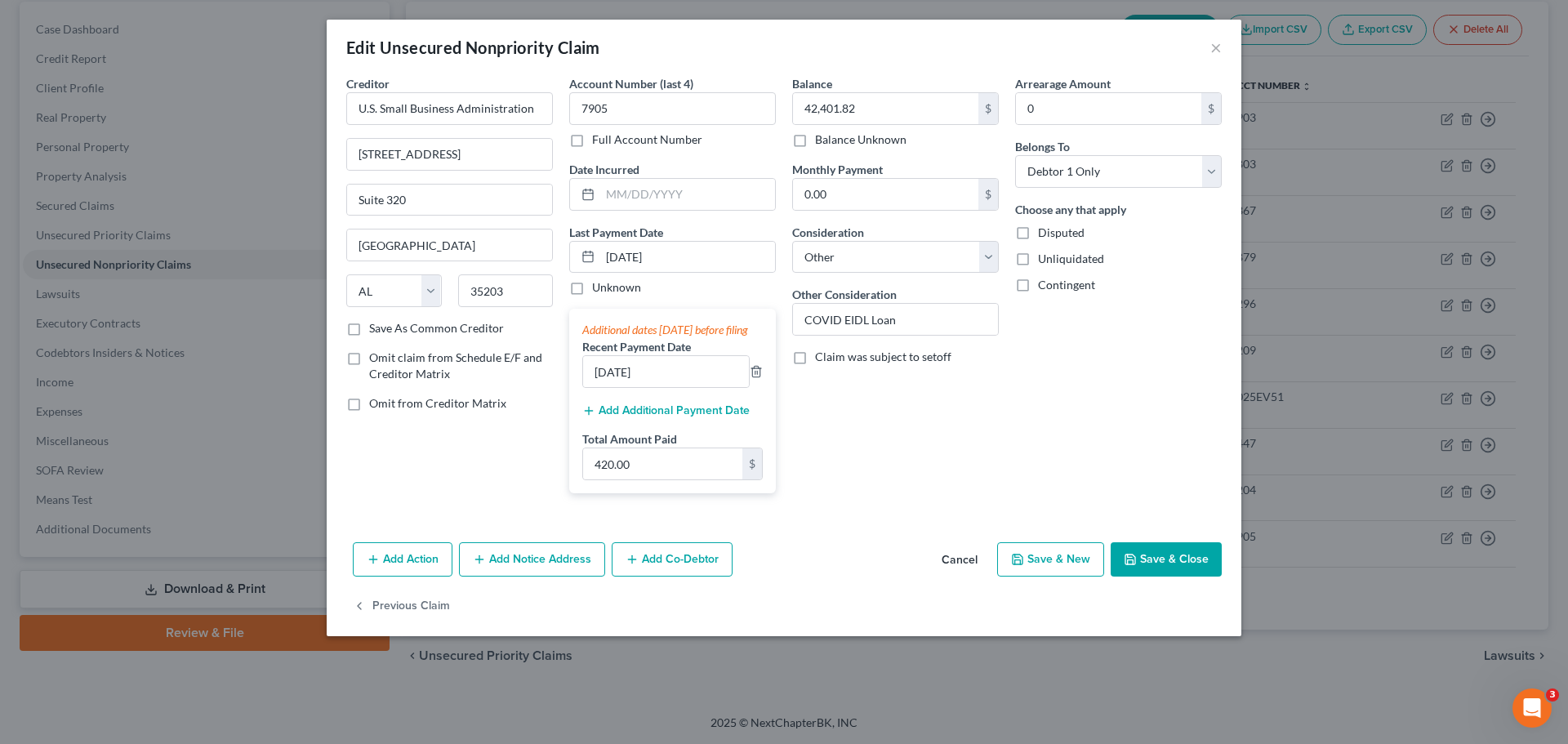
click at [432, 577] on button "Add Action" at bounding box center [402, 558] width 99 height 34
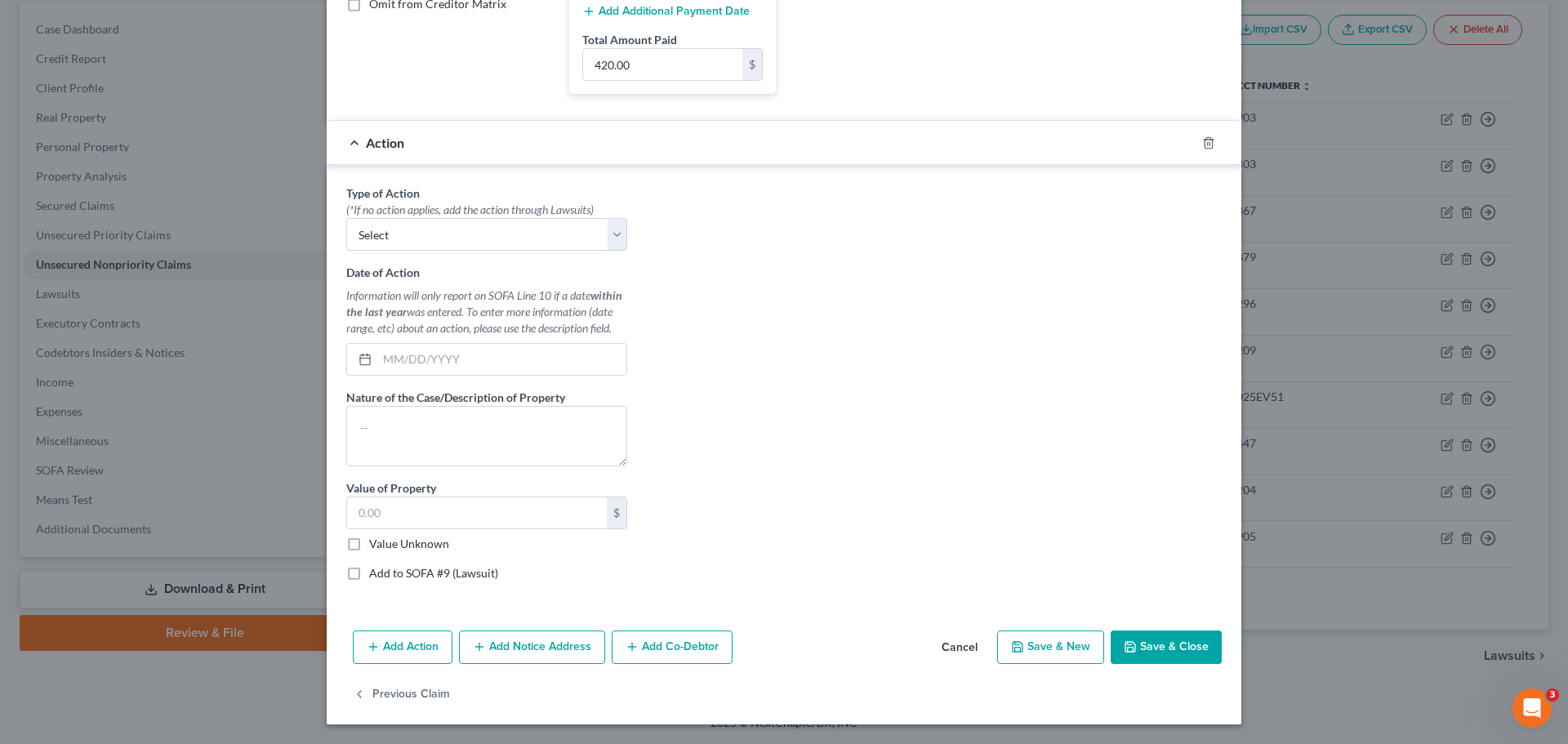
scroll to position [416, 0]
click at [1203, 144] on icon "button" at bounding box center [1208, 143] width 13 height 13
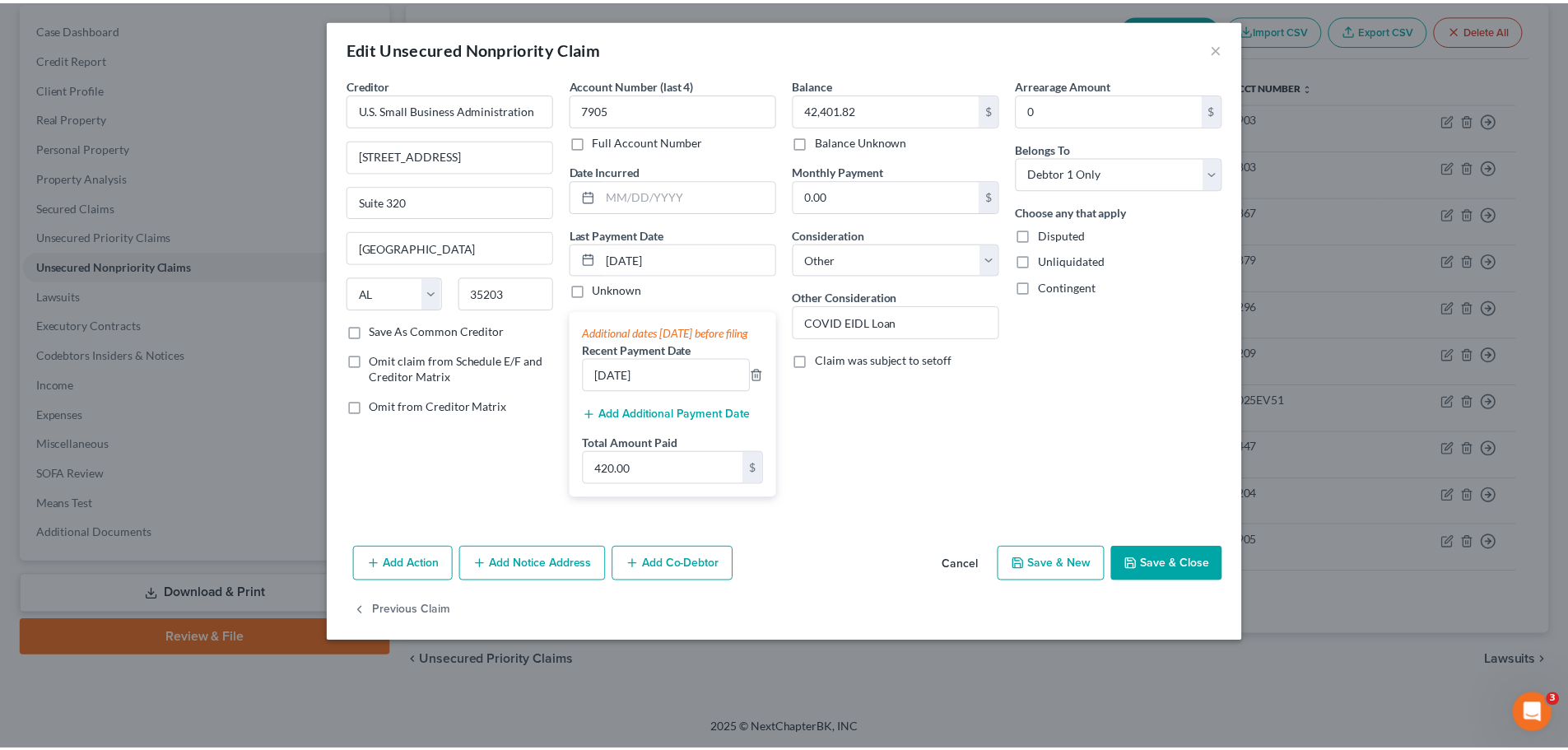
scroll to position [0, 0]
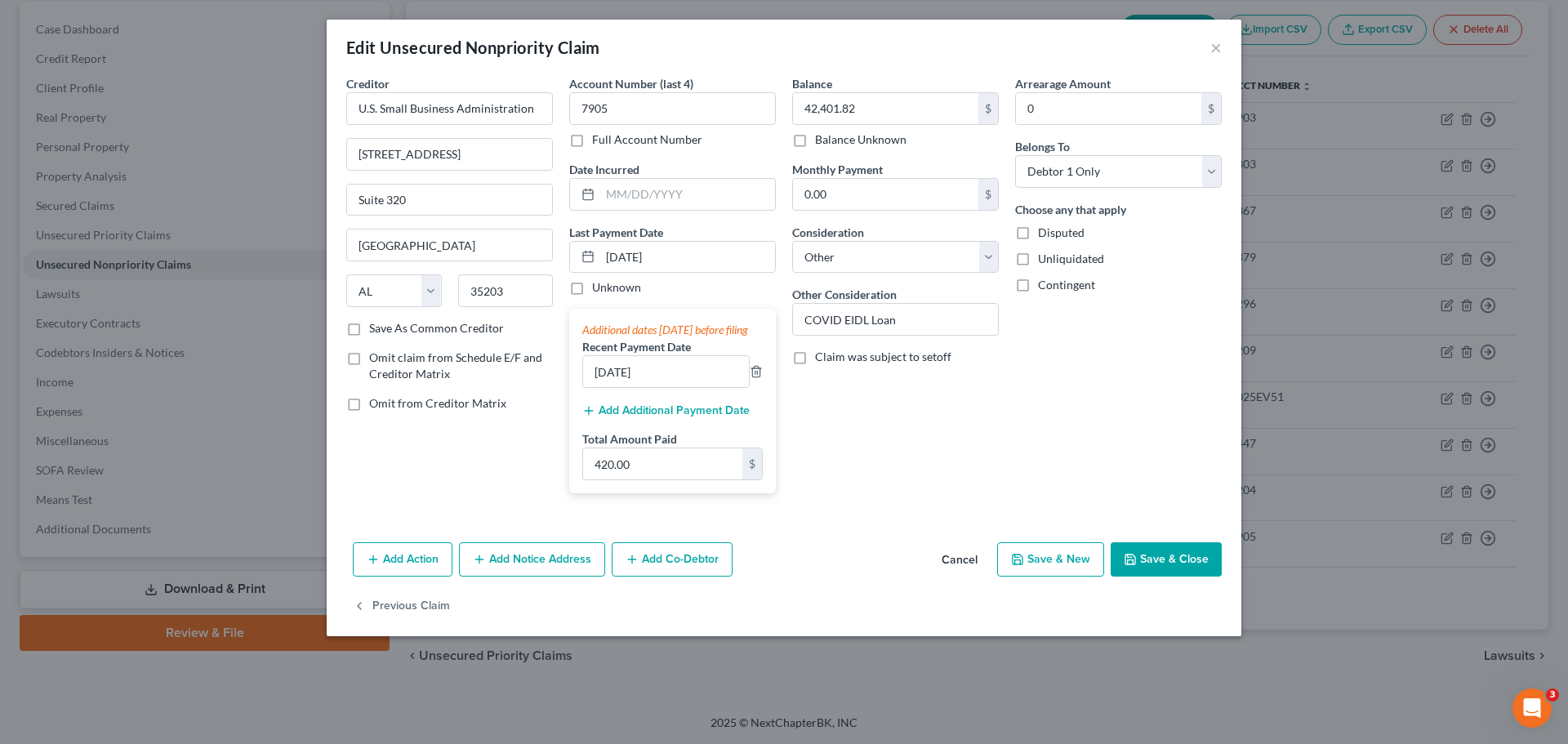
click at [1186, 562] on button "Save & Close" at bounding box center [1166, 558] width 111 height 34
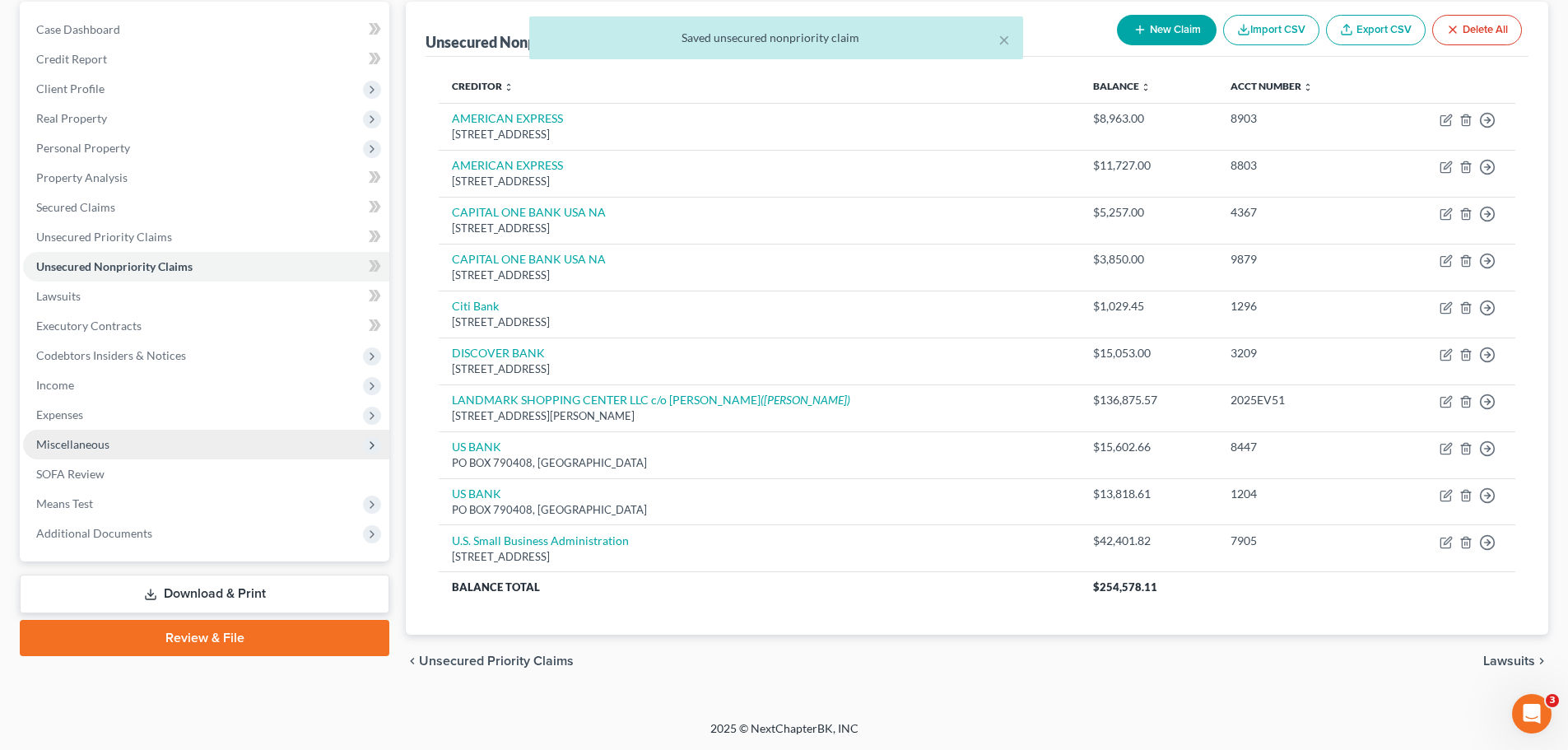
click at [244, 454] on span "Miscellaneous" at bounding box center [205, 444] width 366 height 30
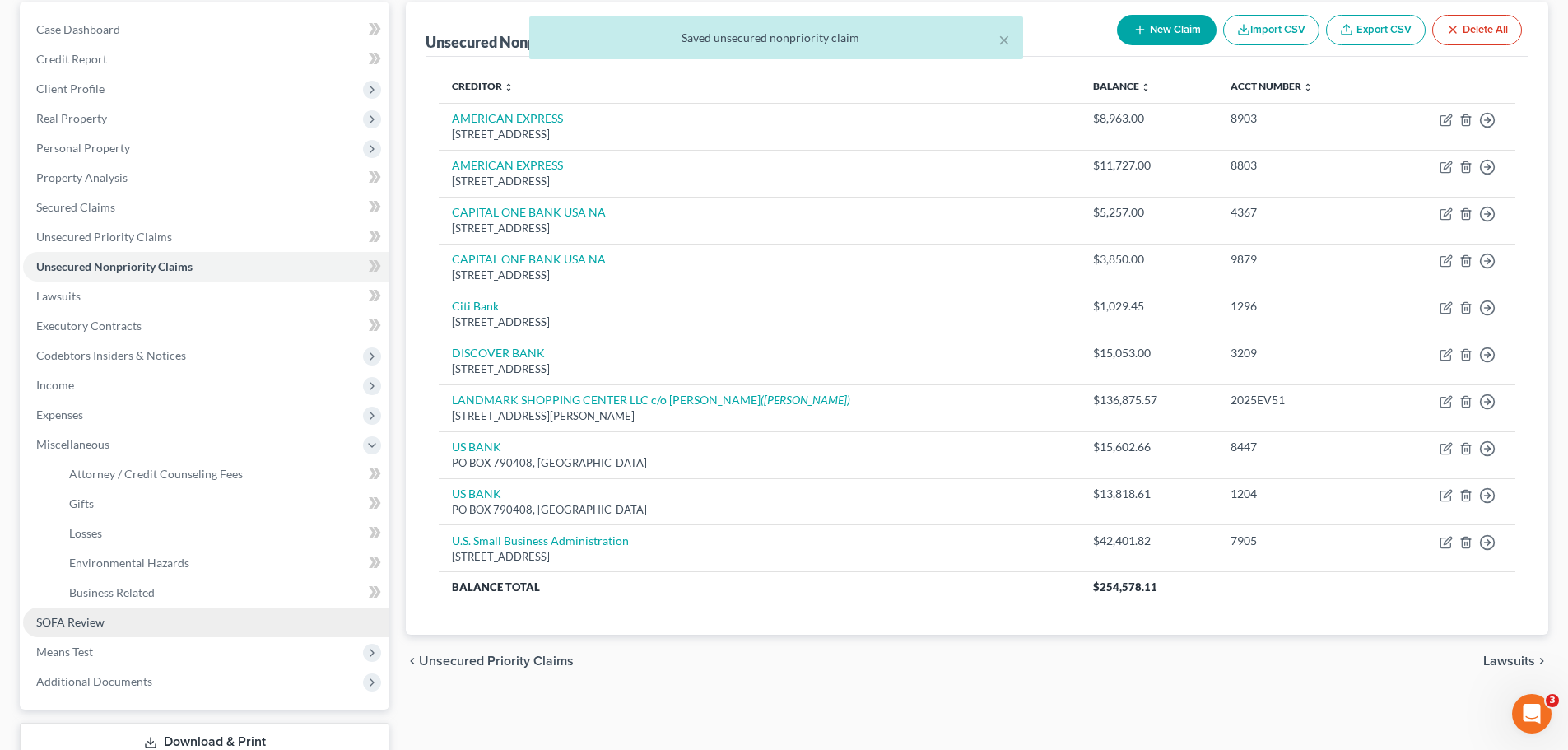
click at [143, 626] on link "SOFA Review" at bounding box center [205, 623] width 366 height 30
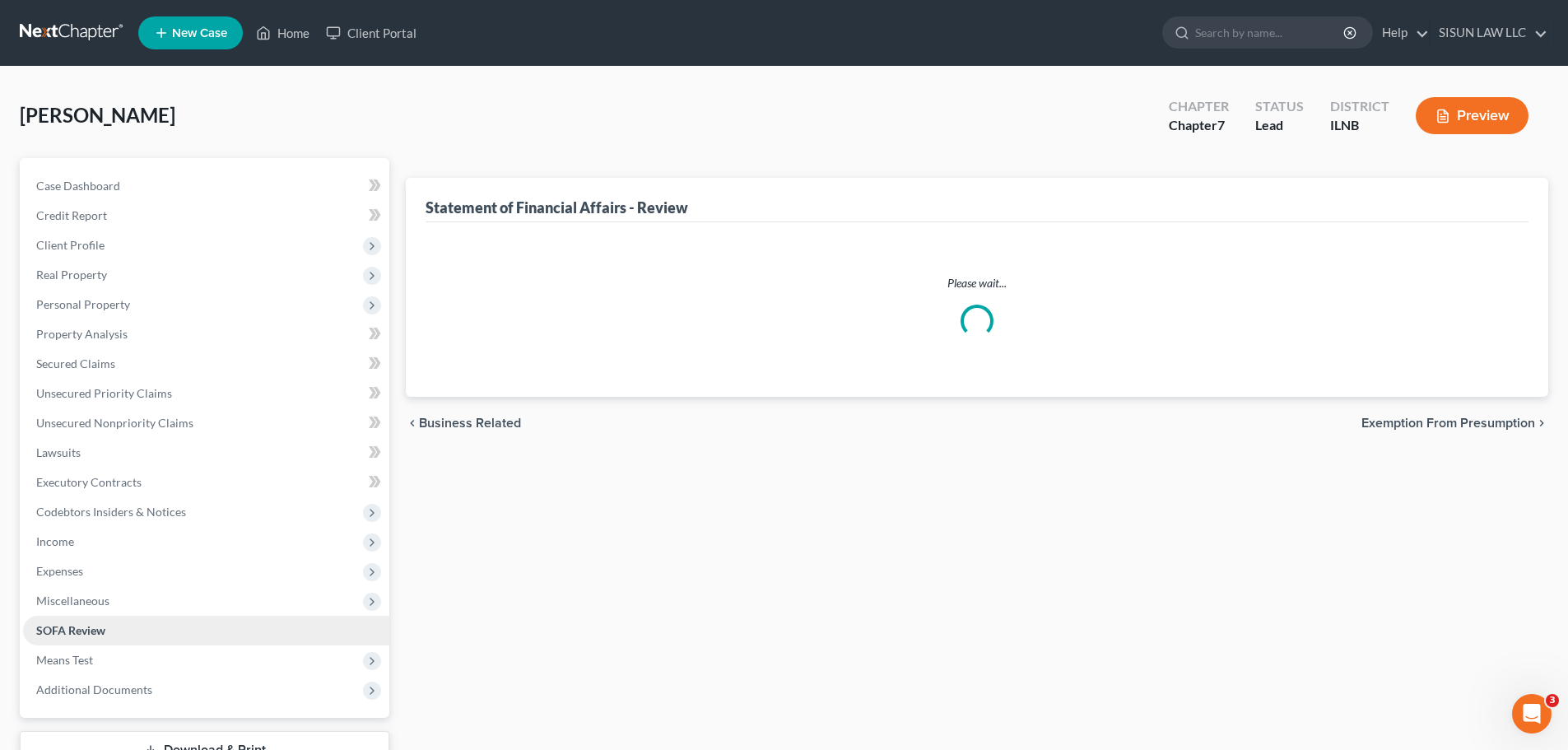
click at [234, 637] on link "SOFA Review" at bounding box center [205, 631] width 366 height 30
click at [241, 631] on link "SOFA Review" at bounding box center [205, 631] width 366 height 30
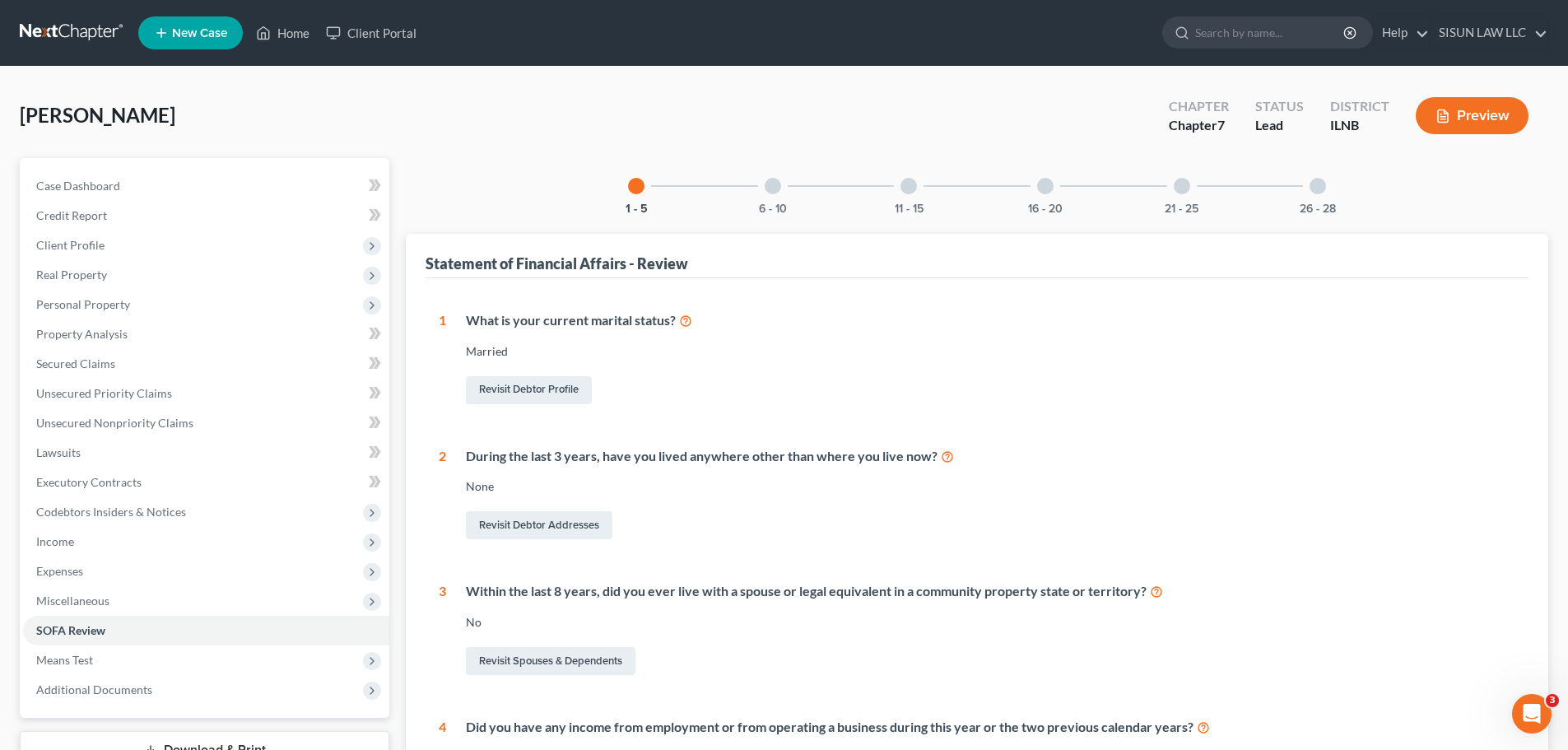
click at [779, 190] on div at bounding box center [773, 185] width 17 height 17
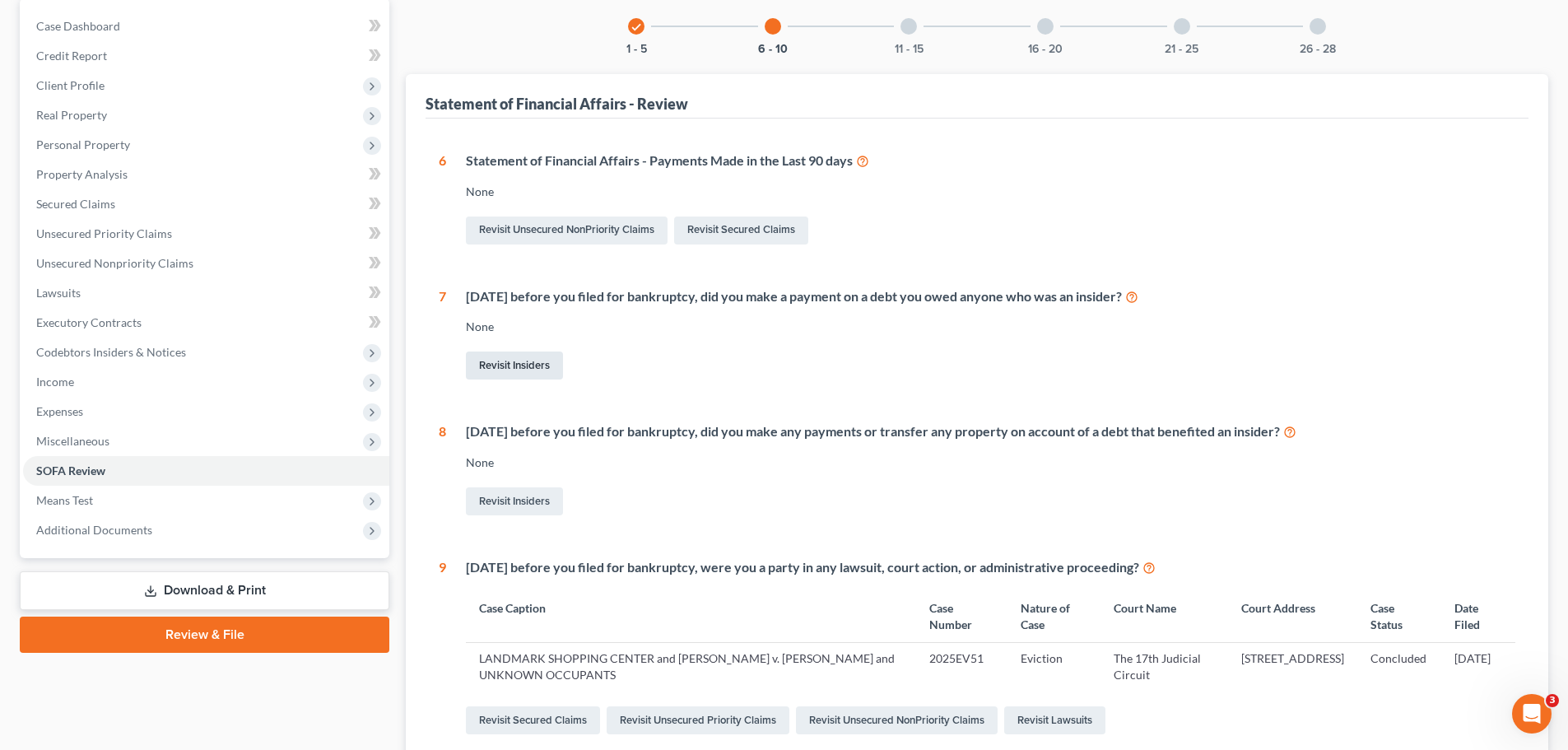
scroll to position [164, 0]
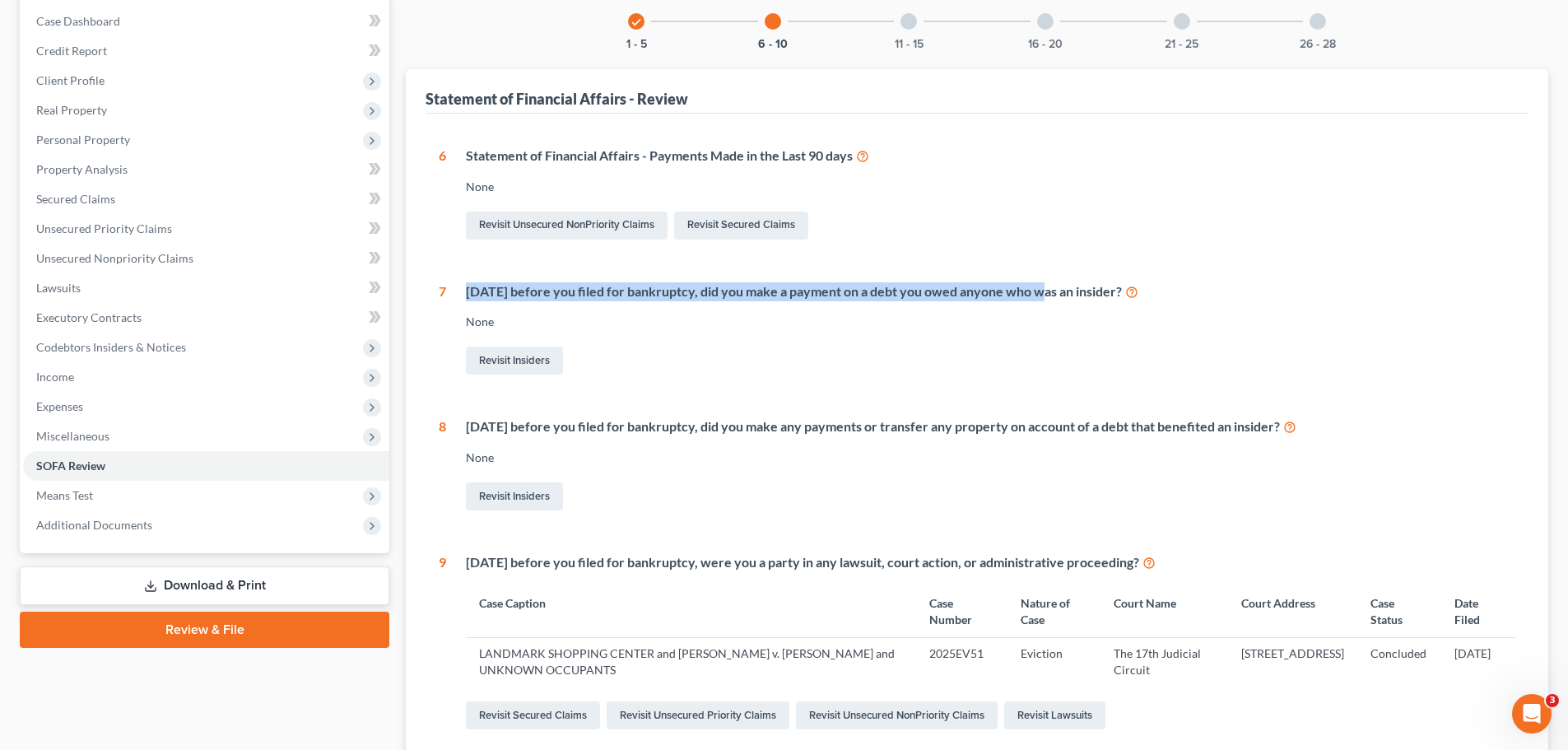
drag, startPoint x: 462, startPoint y: 297, endPoint x: 1031, endPoint y: 299, distance: 569.0
click at [1031, 299] on div "[DATE] before you filed for bankruptcy, did you make a payment on a debt you ow…" at bounding box center [981, 331] width 1069 height 97
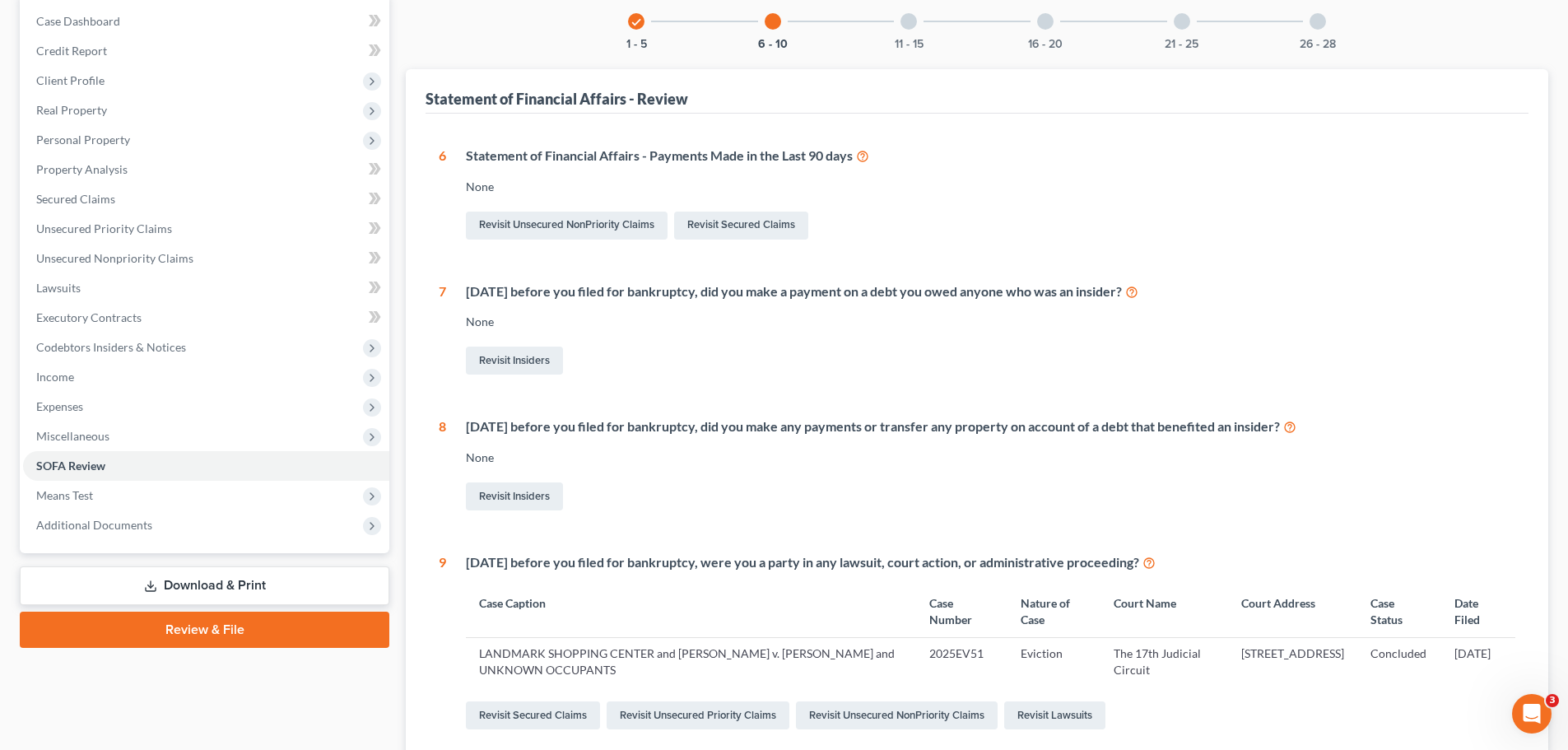
click at [996, 343] on div "[DATE] before you filed for bankruptcy, did you make a payment on a debt you ow…" at bounding box center [981, 331] width 1069 height 97
drag, startPoint x: 459, startPoint y: 434, endPoint x: 1311, endPoint y: 408, distance: 852.4
click at [1311, 408] on div "6 Statement of Financial Affairs - Payments Made in the Last 90 days None Revis…" at bounding box center [977, 508] width 1076 height 722
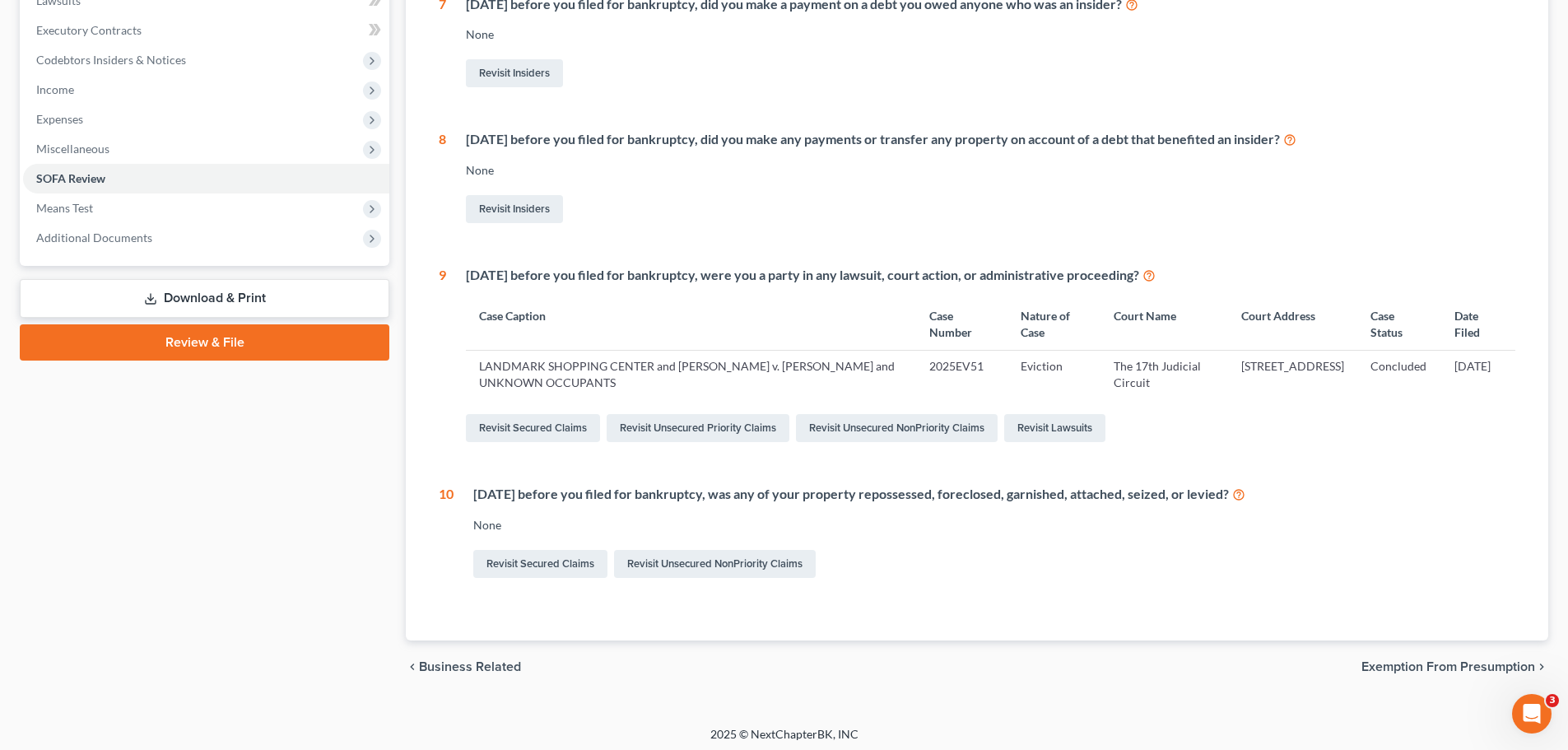
scroll to position [0, 0]
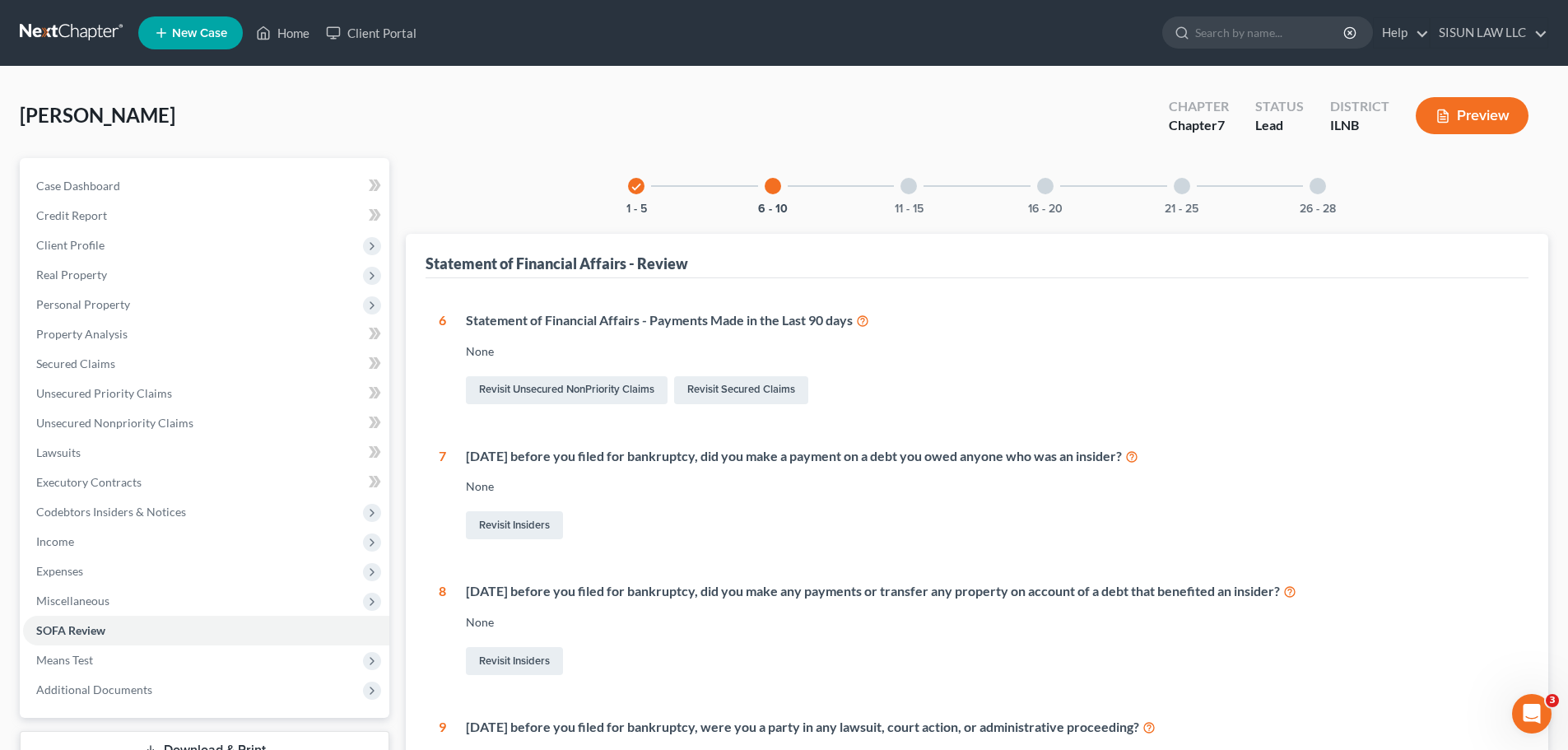
click at [912, 185] on div at bounding box center [909, 185] width 17 height 17
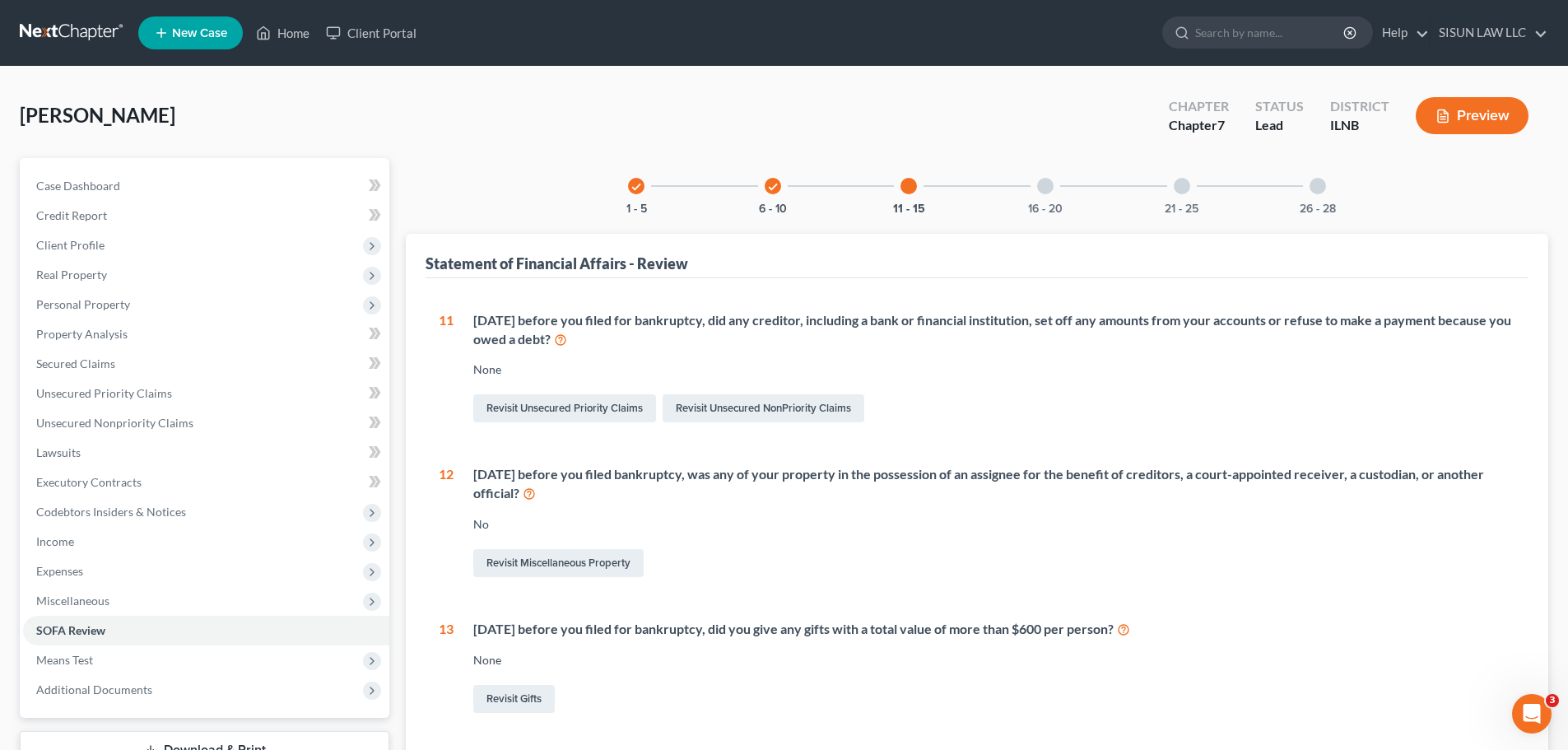
click at [1068, 191] on div "16 - 20" at bounding box center [1046, 186] width 56 height 56
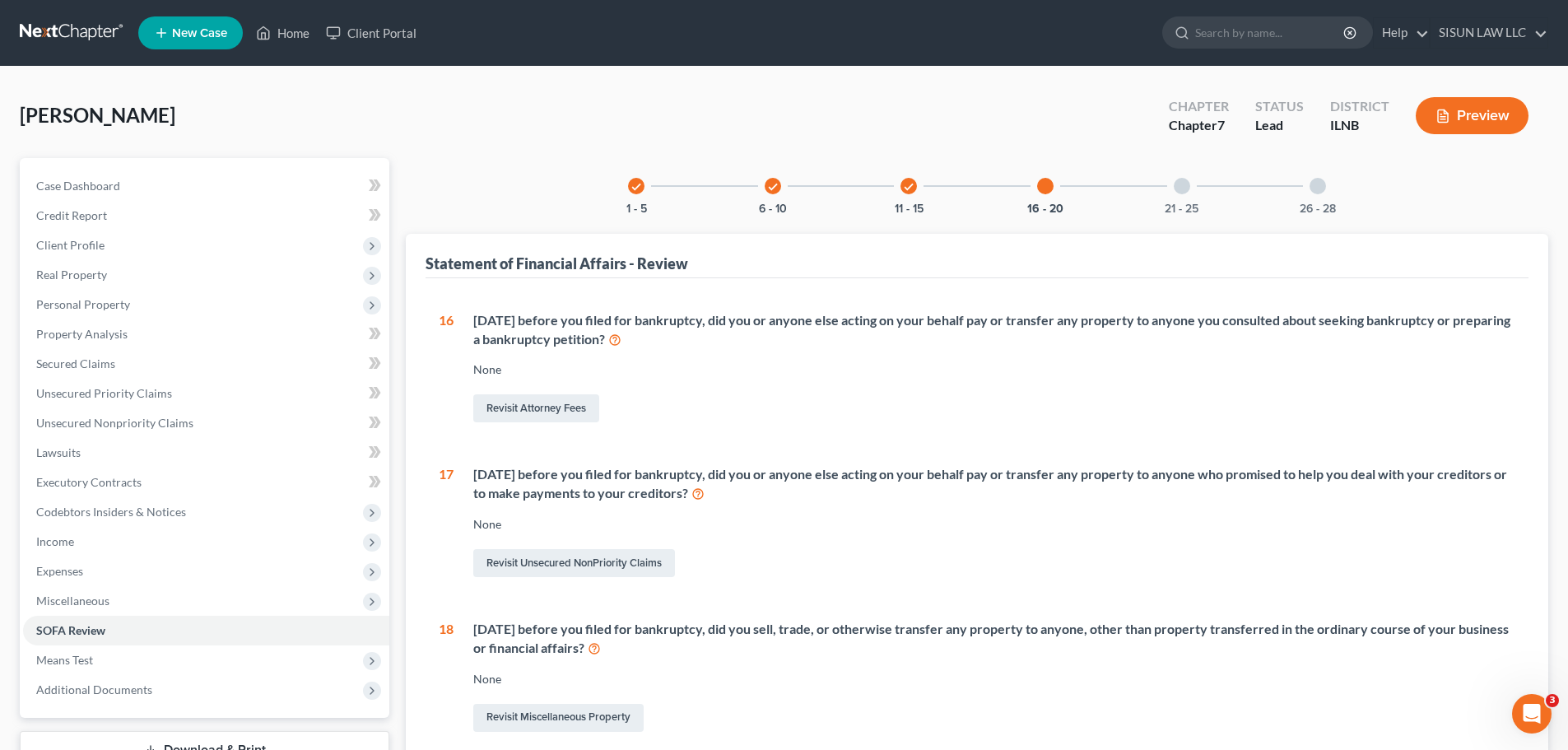
click at [1174, 186] on div at bounding box center [1182, 185] width 17 height 17
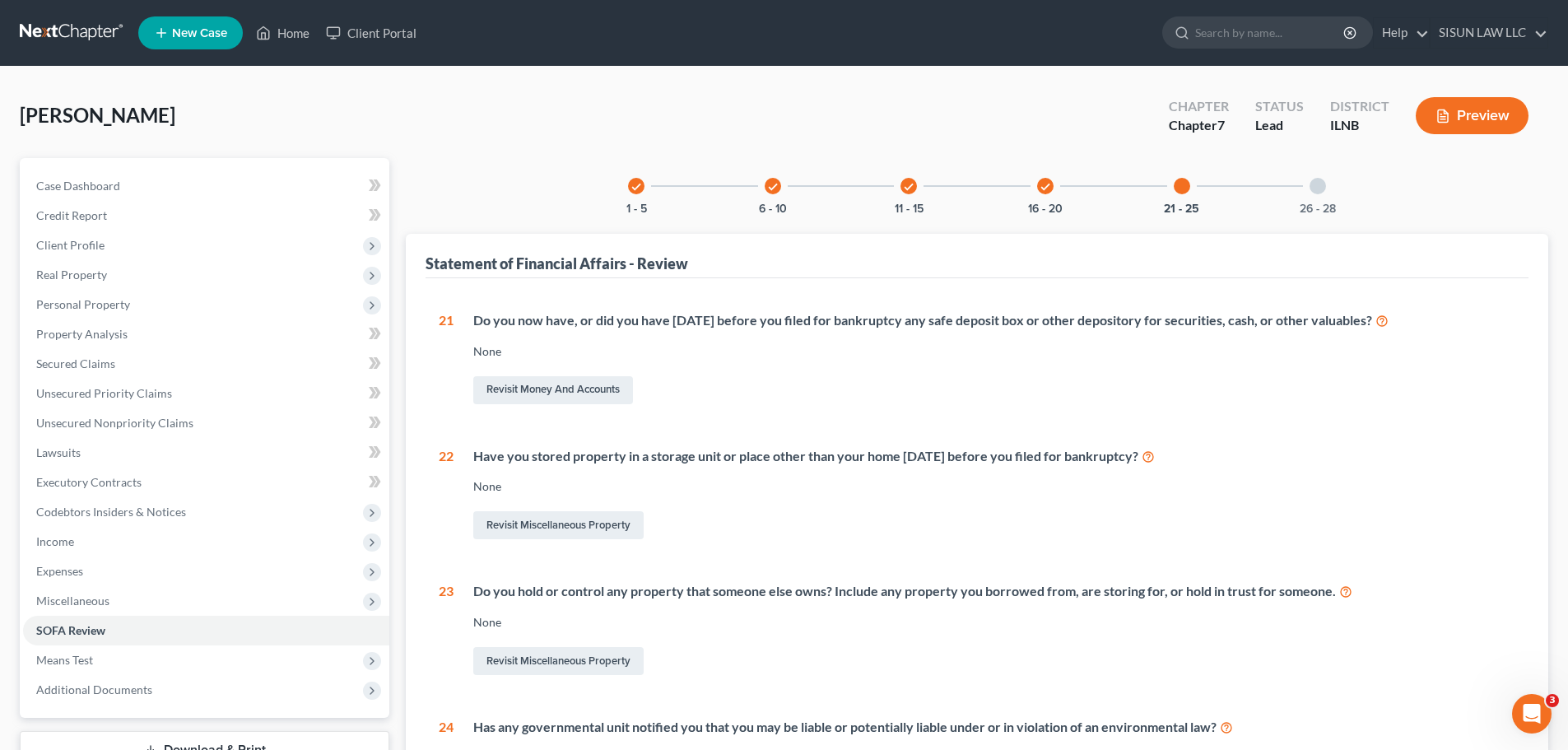
click at [1313, 178] on div "26 - 28" at bounding box center [1318, 186] width 56 height 56
